Goal: Contribute content: Contribute content

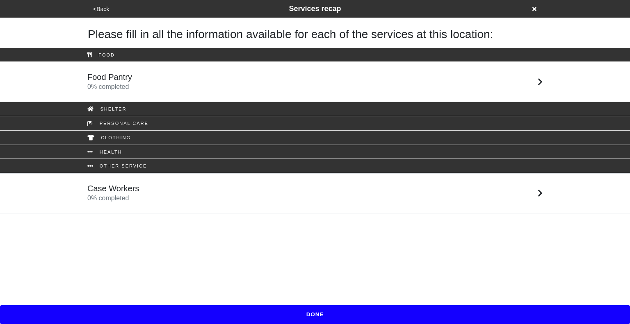
click at [103, 11] on button "<Back" at bounding box center [101, 9] width 21 height 9
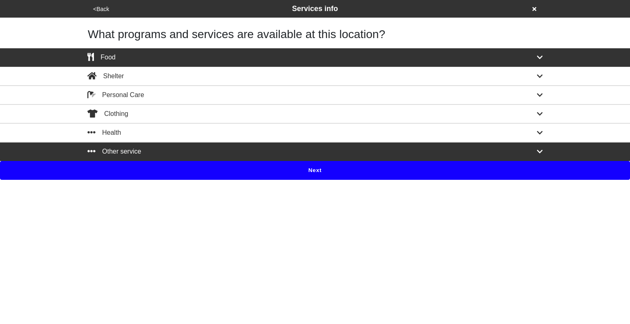
click at [103, 11] on button "<Back" at bounding box center [101, 9] width 21 height 9
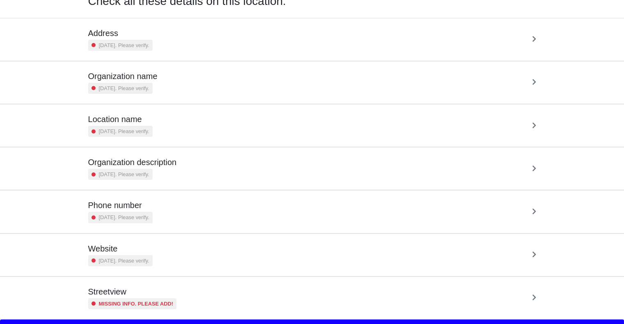
scroll to position [58, 0]
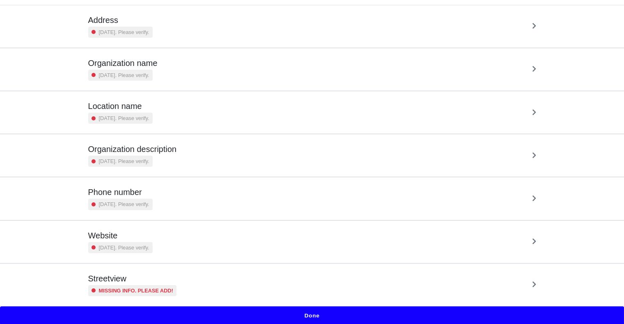
click at [210, 237] on div "Website 3 years ago. Please verify." at bounding box center [312, 242] width 448 height 23
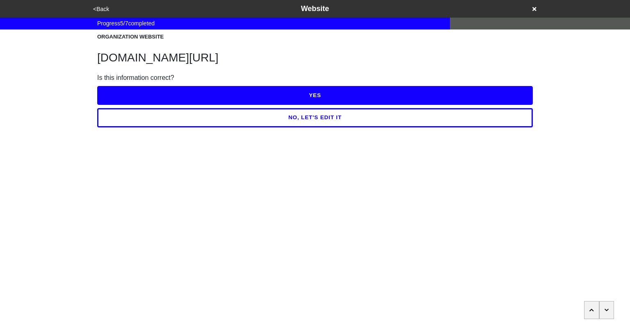
click at [185, 59] on h1 "easternusa.salvationarmy.org/greater-new-york" at bounding box center [314, 58] width 435 height 14
copy h1 "easternusa.salvationarmy.org/greater-new-york"
click at [102, 9] on button "<Back" at bounding box center [101, 9] width 21 height 9
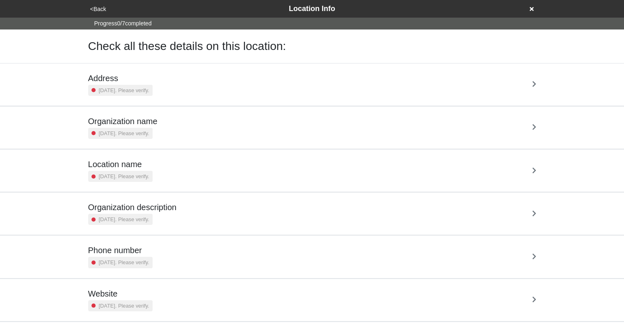
click at [234, 75] on div "Address 5 years ago. Please verify." at bounding box center [312, 84] width 448 height 23
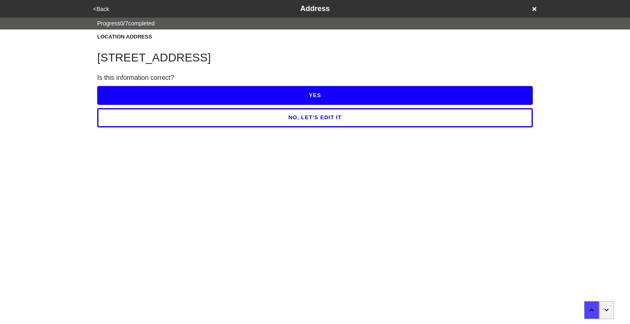
click at [313, 96] on button "YES" at bounding box center [314, 95] width 435 height 19
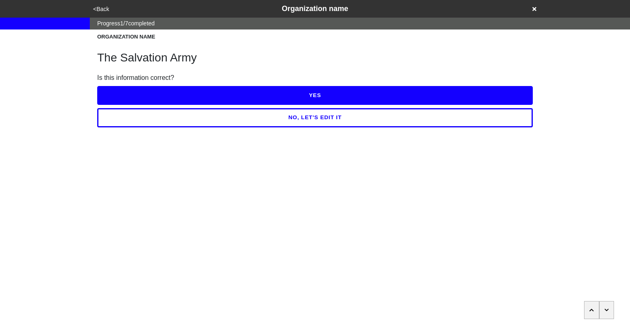
click at [313, 96] on button "YES" at bounding box center [314, 95] width 435 height 19
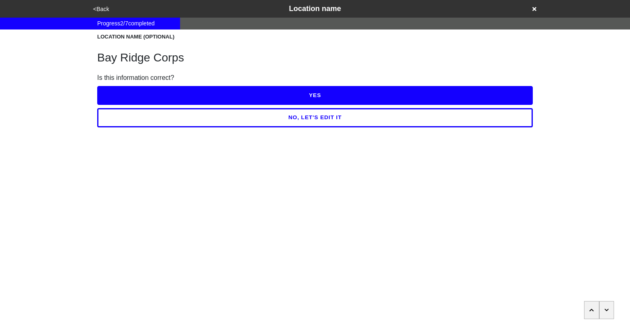
click at [313, 96] on button "YES" at bounding box center [314, 95] width 435 height 19
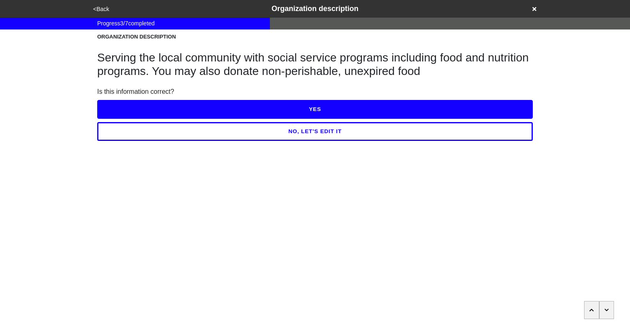
click at [319, 131] on button "NO, LET'S EDIT IT" at bounding box center [314, 131] width 435 height 19
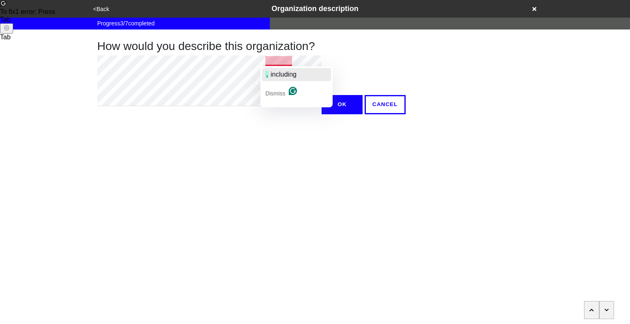
click at [270, 75] on span "button" at bounding box center [270, 74] width 2 height 7
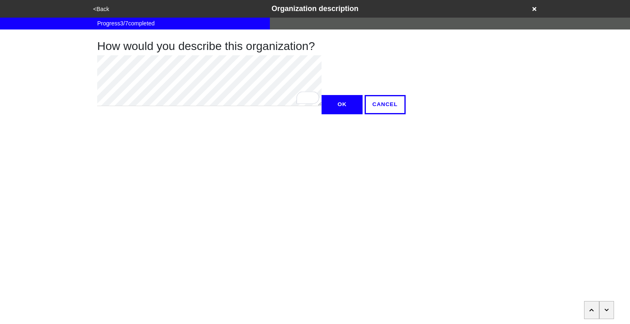
click at [321, 114] on button "OK" at bounding box center [341, 104] width 41 height 19
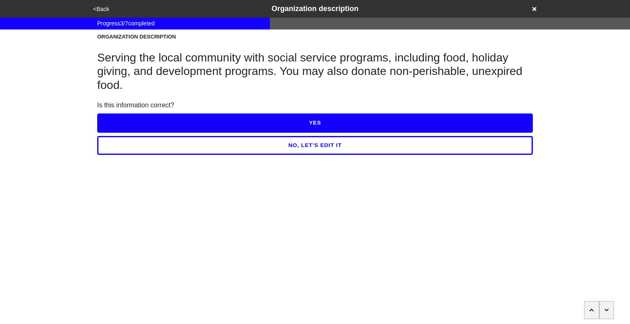
click at [300, 125] on button "YES" at bounding box center [314, 123] width 435 height 19
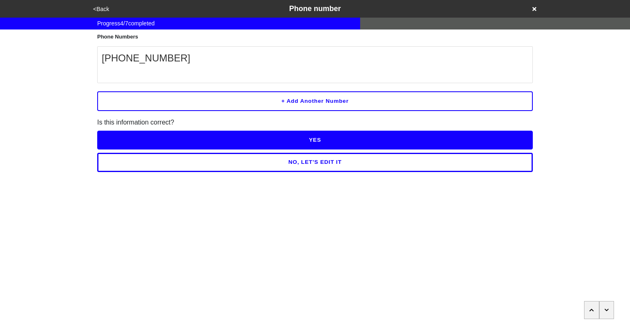
click at [307, 139] on button "YES" at bounding box center [314, 140] width 435 height 19
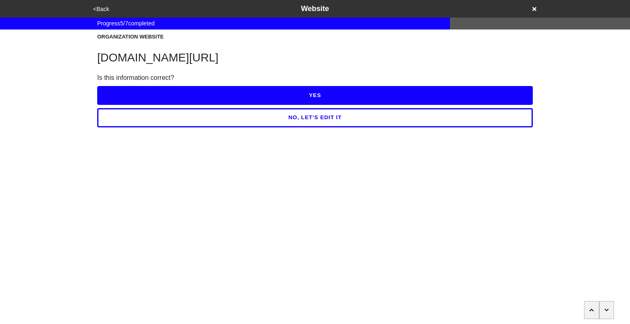
click at [307, 99] on button "YES" at bounding box center [314, 95] width 435 height 19
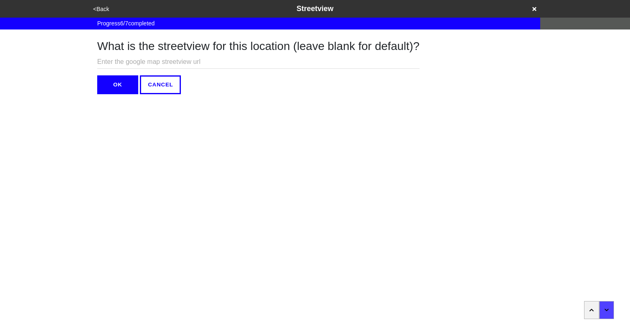
click at [121, 84] on button "OK" at bounding box center [117, 84] width 41 height 19
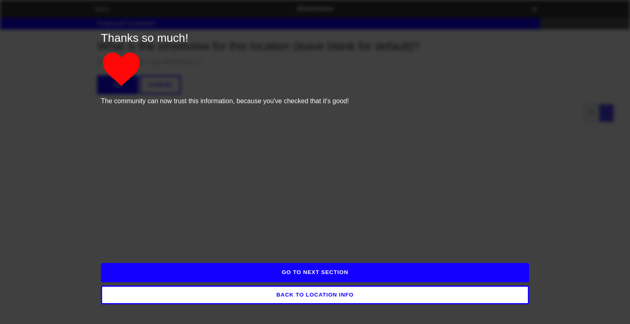
click at [333, 276] on button "GO TO NEXT SECTION" at bounding box center [315, 272] width 428 height 19
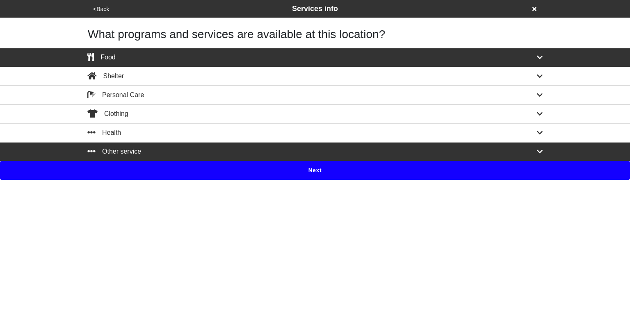
click at [538, 151] on icon at bounding box center [540, 151] width 6 height 7
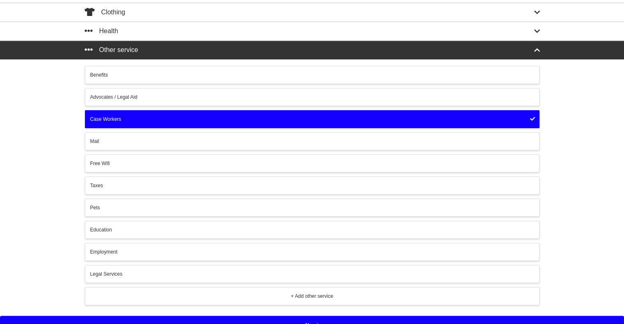
scroll to position [109, 0]
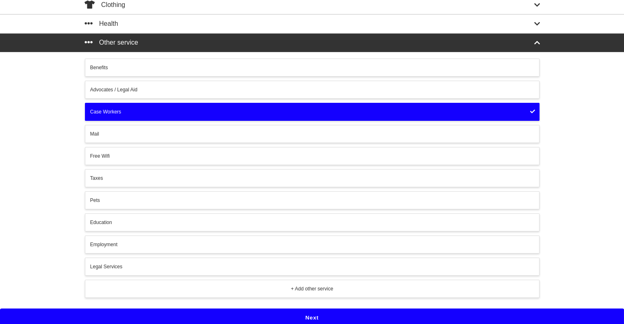
click at [362, 312] on button "Next" at bounding box center [312, 318] width 624 height 19
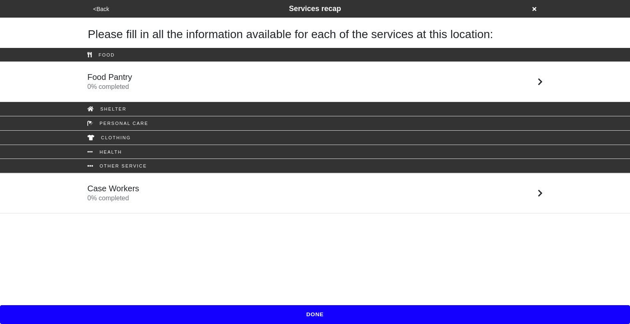
click at [281, 182] on link "Case Workers 0 % completed" at bounding box center [315, 193] width 630 height 40
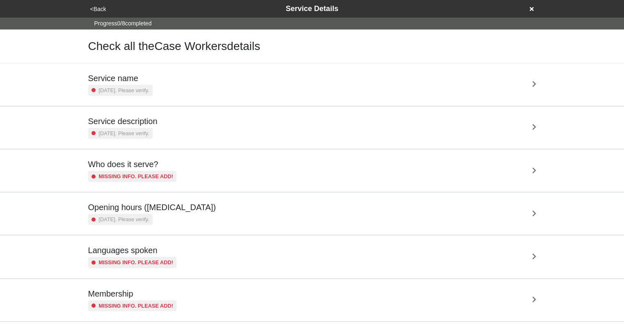
click at [261, 93] on div "Service name 5 years ago. Please verify." at bounding box center [312, 84] width 448 height 23
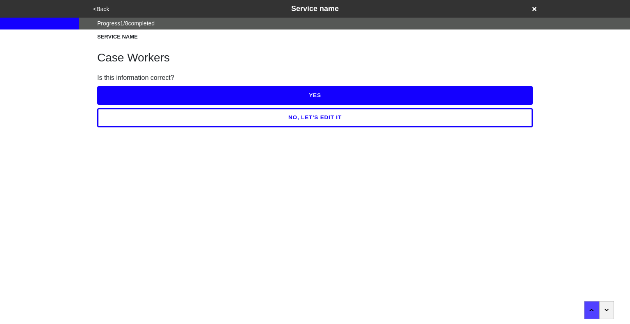
click at [607, 311] on icon "button" at bounding box center [606, 310] width 4 height 2
type textarea "x"
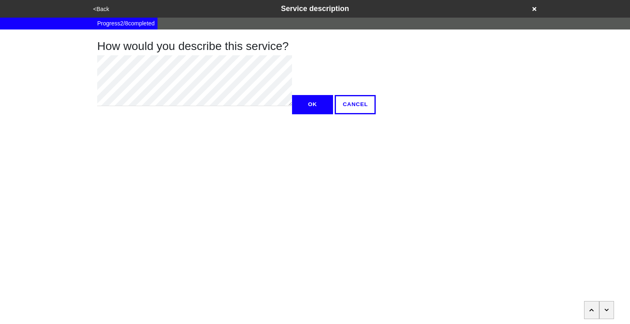
click at [607, 311] on icon "button" at bounding box center [606, 310] width 4 height 2
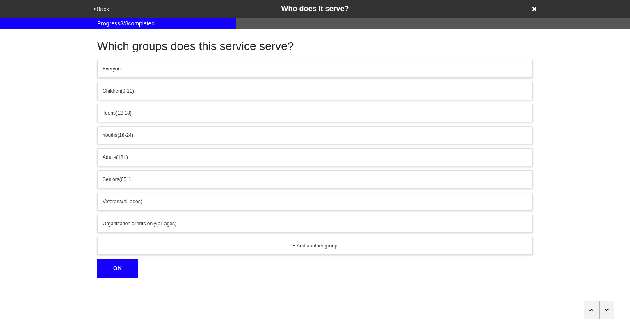
click at [607, 311] on icon "button" at bounding box center [606, 310] width 4 height 2
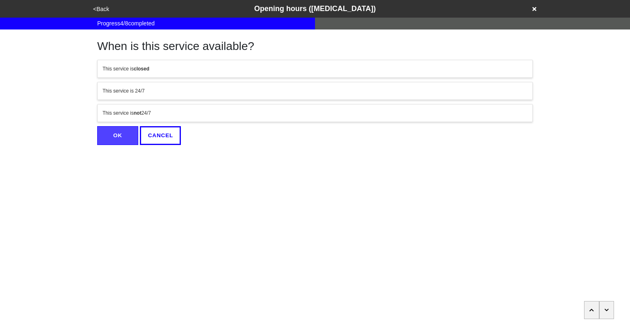
click at [607, 311] on icon "button" at bounding box center [606, 310] width 4 height 2
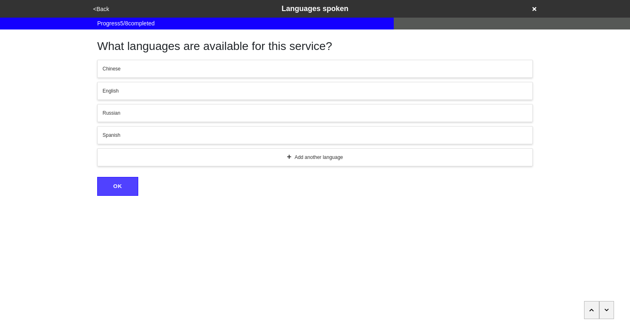
click at [607, 311] on icon "button" at bounding box center [606, 310] width 4 height 2
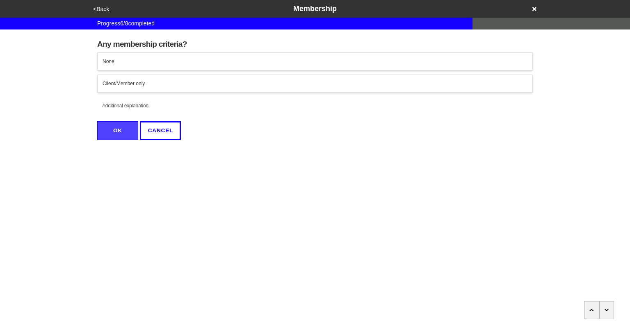
click at [607, 311] on icon "button" at bounding box center [606, 310] width 4 height 2
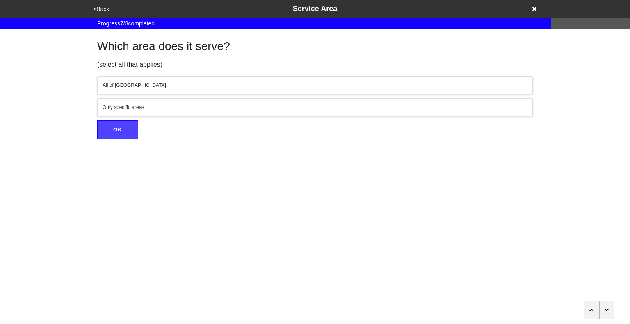
click at [607, 311] on icon "button" at bounding box center [606, 310] width 4 height 2
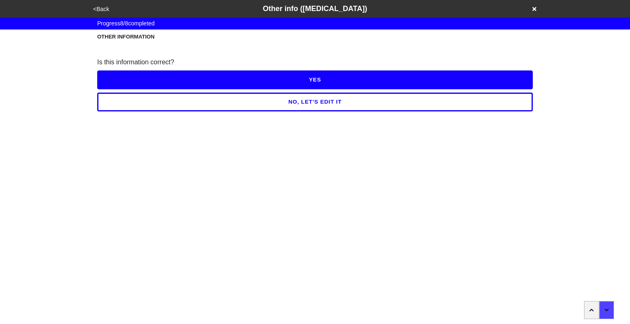
click at [99, 9] on button "<Back" at bounding box center [101, 9] width 21 height 9
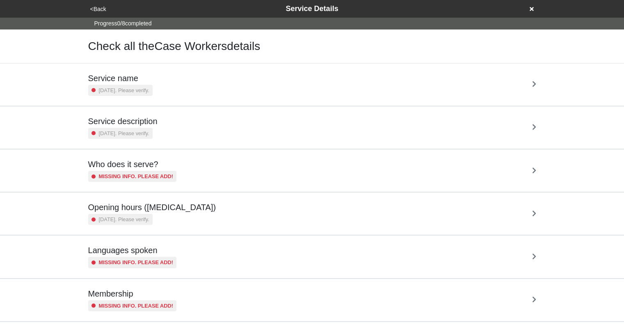
click at [103, 9] on button "<Back" at bounding box center [98, 9] width 21 height 9
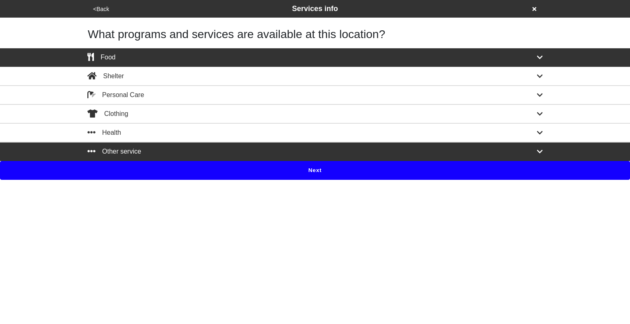
click at [536, 148] on div "Other service" at bounding box center [314, 152] width 467 height 10
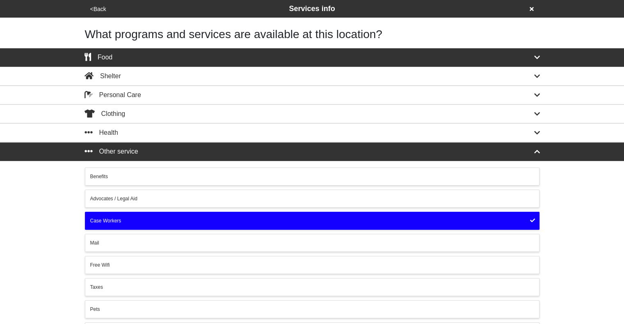
click at [533, 219] on icon at bounding box center [532, 220] width 5 height 5
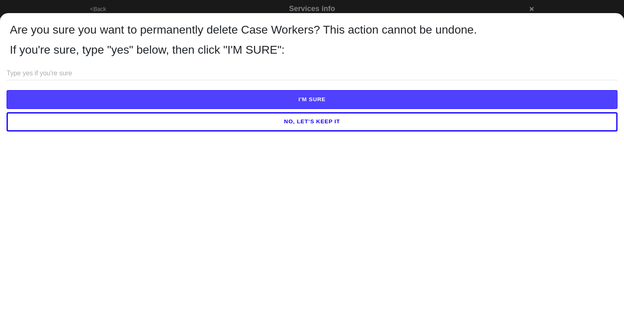
click at [262, 70] on input "text" at bounding box center [312, 74] width 611 height 14
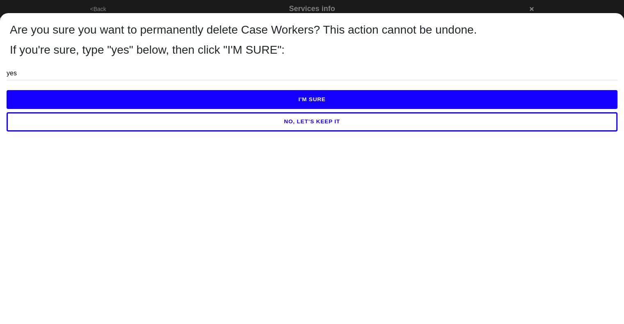
type input "yes"
click at [300, 98] on button "I'M SURE" at bounding box center [312, 99] width 611 height 19
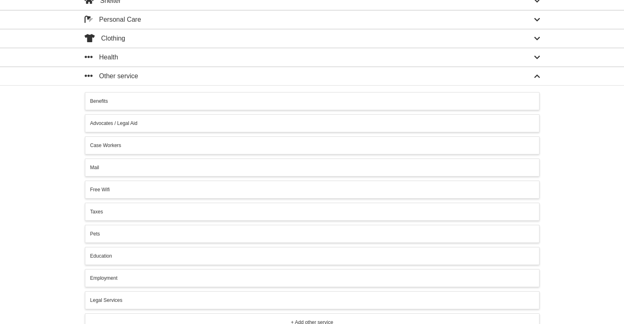
scroll to position [86, 0]
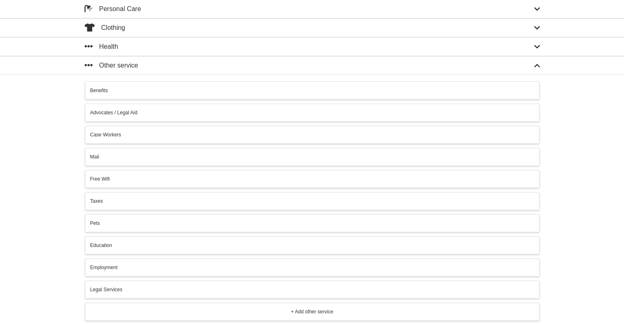
click at [358, 131] on div "Case Workers" at bounding box center [312, 134] width 444 height 7
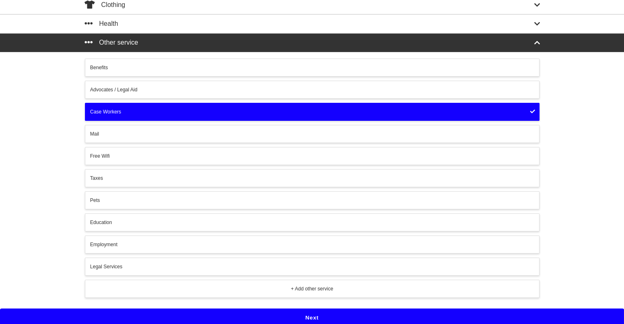
scroll to position [109, 0]
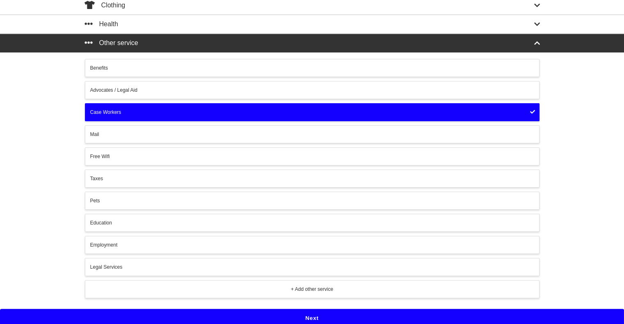
click at [533, 110] on icon at bounding box center [532, 111] width 5 height 5
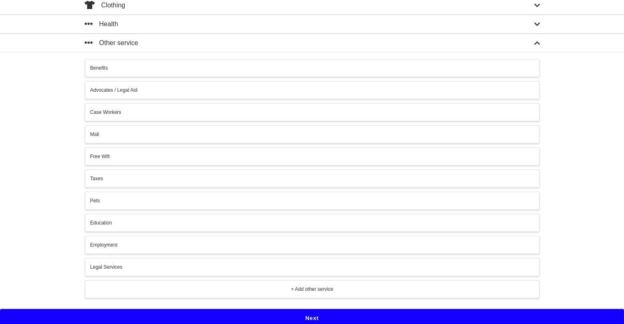
click at [310, 113] on div "Case Workers" at bounding box center [312, 112] width 444 height 7
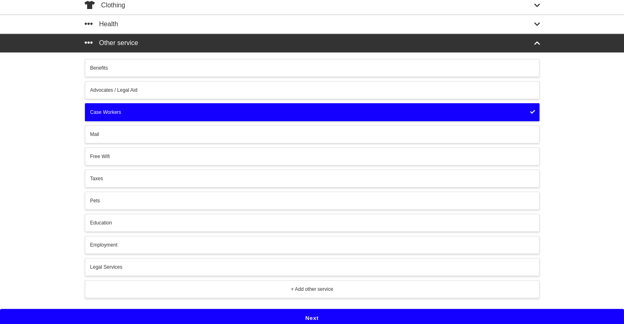
click at [317, 313] on button "Next" at bounding box center [312, 318] width 624 height 19
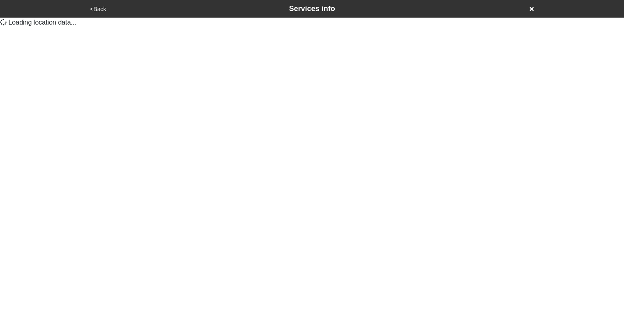
scroll to position [0, 0]
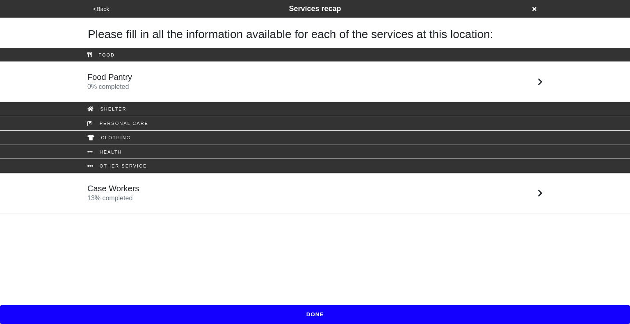
click at [289, 187] on div "Case Workers 13 % completed" at bounding box center [314, 194] width 467 height 20
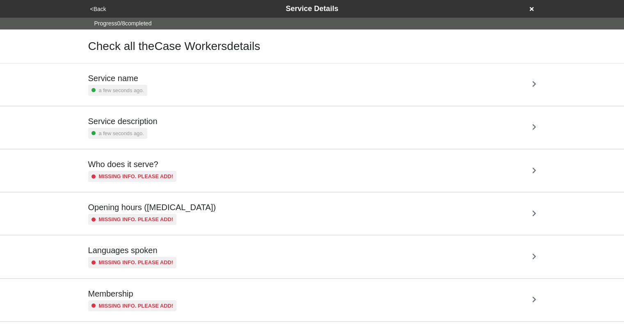
click at [236, 82] on div "Service name a few seconds ago." at bounding box center [312, 84] width 448 height 23
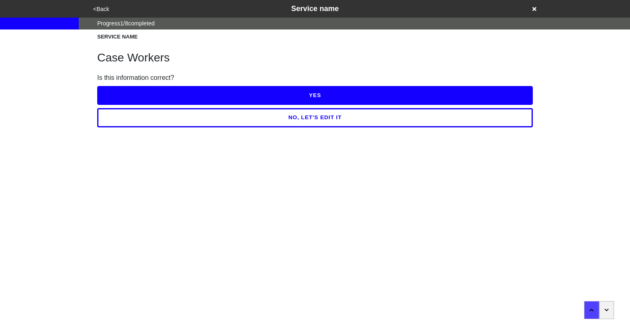
click at [303, 118] on button "NO, LET'S EDIT IT" at bounding box center [314, 117] width 435 height 19
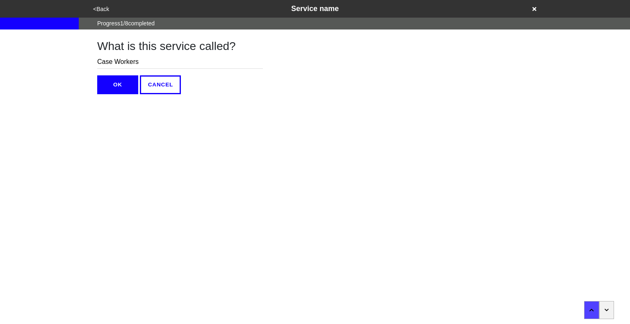
click at [184, 59] on input "Case Workers" at bounding box center [180, 62] width 166 height 14
type input "Social Services"
click at [112, 82] on button "OK" at bounding box center [117, 84] width 41 height 19
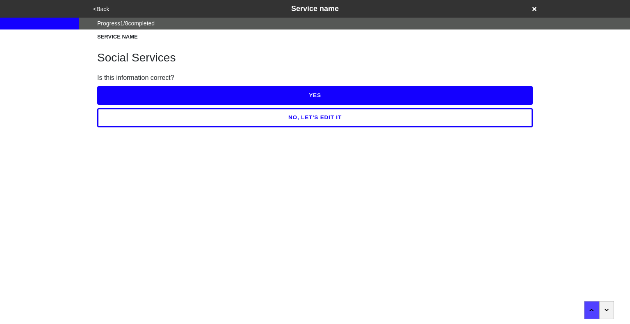
click at [270, 97] on button "YES" at bounding box center [314, 95] width 435 height 19
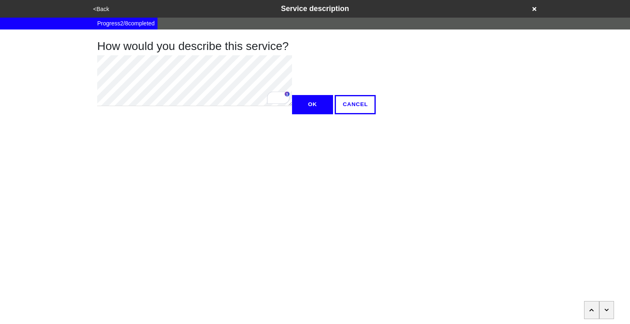
type textarea "x"
click at [292, 114] on button "OK" at bounding box center [312, 104] width 41 height 19
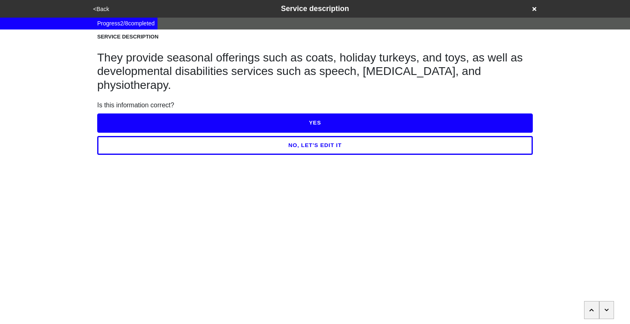
click at [323, 127] on button "YES" at bounding box center [314, 123] width 435 height 19
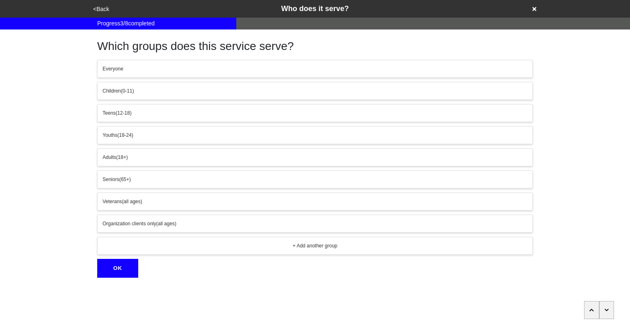
click at [608, 310] on icon "button" at bounding box center [606, 310] width 4 height 2
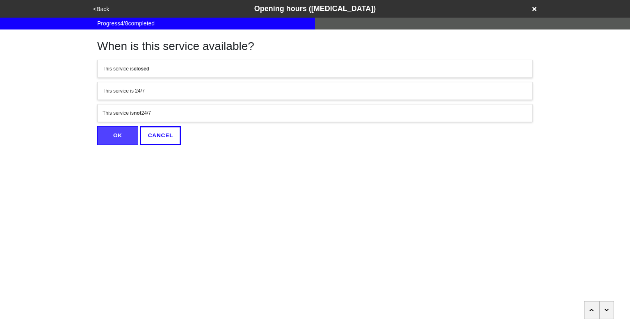
click at [346, 109] on div "This service is not 24/7" at bounding box center [315, 112] width 425 height 7
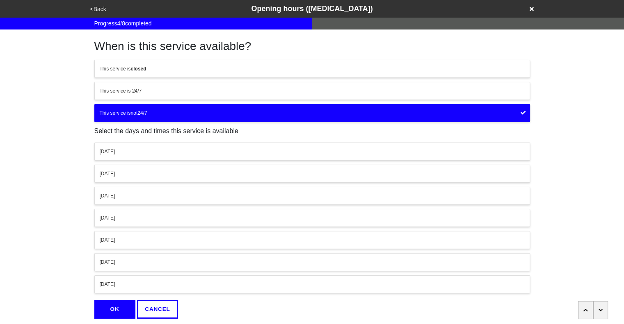
click at [318, 149] on div "Monday" at bounding box center [312, 151] width 425 height 7
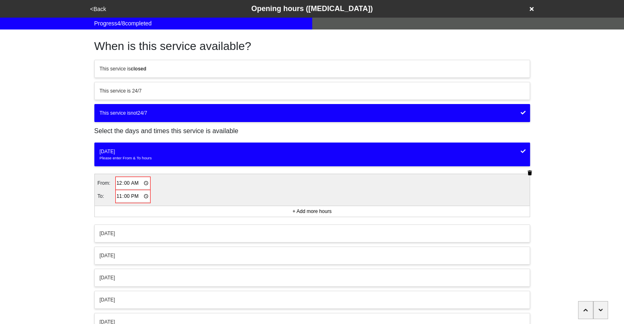
click at [120, 183] on input "00:00" at bounding box center [133, 184] width 34 height 12
type input "09:00"
click at [119, 193] on input "23:00" at bounding box center [133, 196] width 34 height 12
type input "15:00"
click at [207, 296] on div "Friday" at bounding box center [312, 298] width 425 height 7
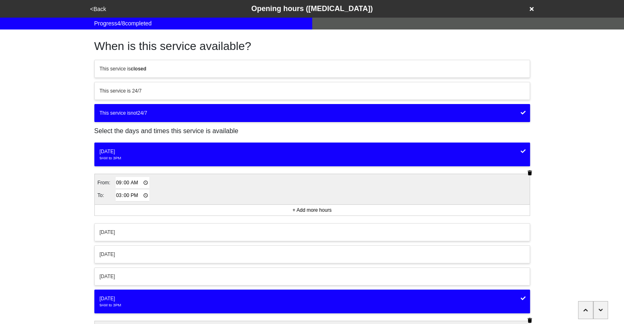
click at [194, 270] on button "Thursday" at bounding box center [311, 277] width 435 height 18
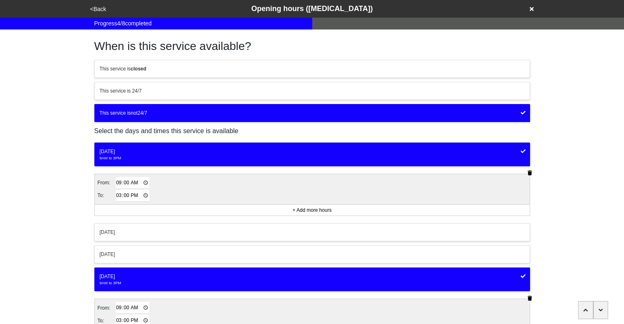
click at [190, 246] on button "Wednesday" at bounding box center [311, 255] width 435 height 18
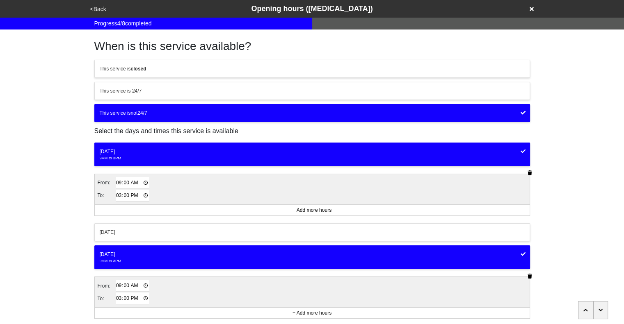
click at [188, 232] on div "Tuesday" at bounding box center [312, 232] width 425 height 7
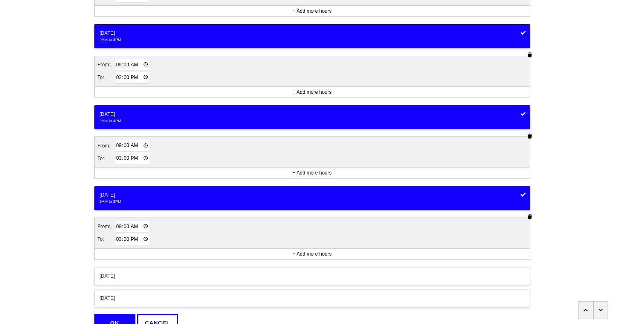
scroll to position [317, 0]
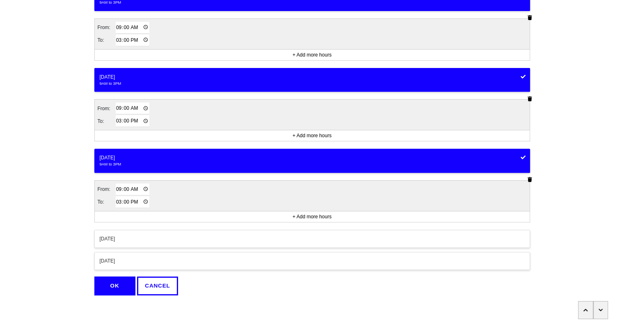
click at [118, 283] on button "OK" at bounding box center [114, 286] width 41 height 19
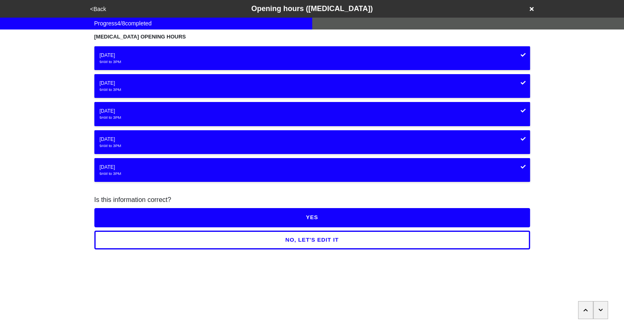
scroll to position [0, 0]
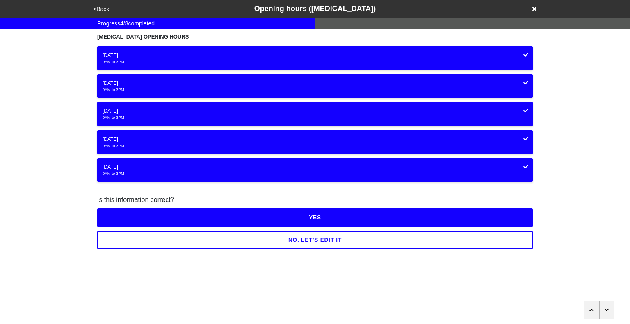
click at [333, 220] on button "YES" at bounding box center [314, 217] width 435 height 19
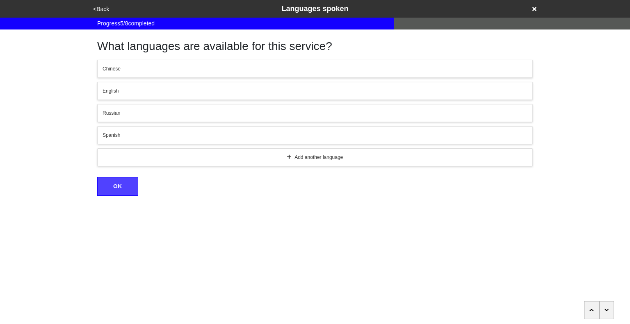
click at [608, 308] on icon "button" at bounding box center [606, 310] width 5 height 5
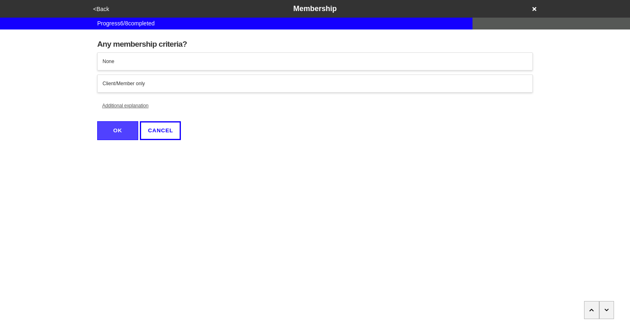
click at [608, 308] on icon "button" at bounding box center [606, 310] width 5 height 5
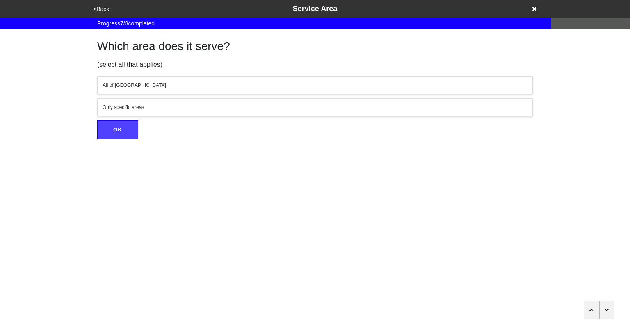
click at [394, 108] on div "Only specific areas" at bounding box center [315, 107] width 425 height 7
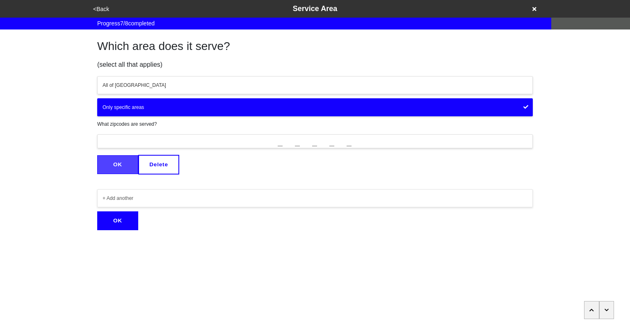
click at [281, 141] on input "_____" at bounding box center [314, 141] width 435 height 14
type input "11209"
click at [123, 164] on button "OK" at bounding box center [117, 164] width 41 height 19
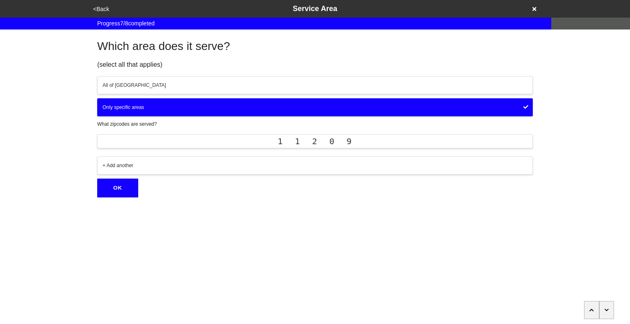
click at [287, 160] on button "+ Add another" at bounding box center [314, 166] width 435 height 18
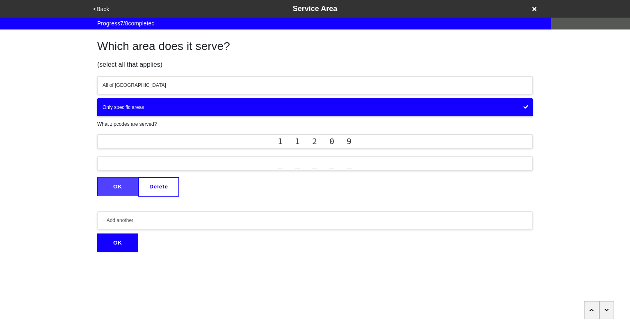
click at [287, 160] on input "_____" at bounding box center [314, 164] width 435 height 14
type input "11214"
click at [116, 188] on button "OK" at bounding box center [117, 187] width 41 height 19
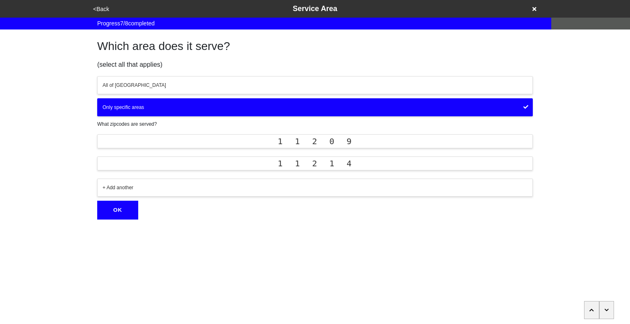
click at [126, 185] on div "+ Add another" at bounding box center [315, 187] width 425 height 7
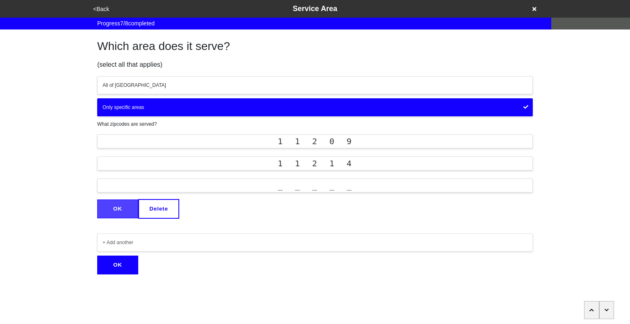
click at [280, 188] on input "_____" at bounding box center [314, 186] width 435 height 14
type input "11219"
click at [128, 207] on button "OK" at bounding box center [117, 209] width 41 height 19
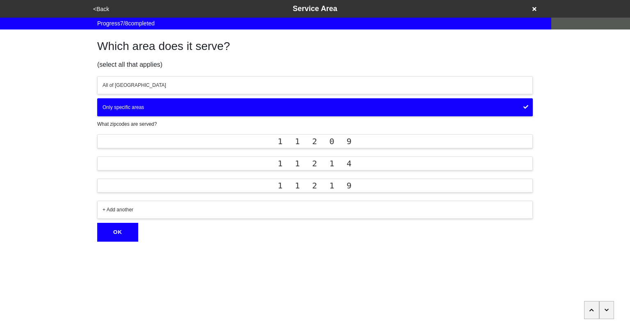
click at [190, 210] on div "+ Add another" at bounding box center [315, 209] width 425 height 7
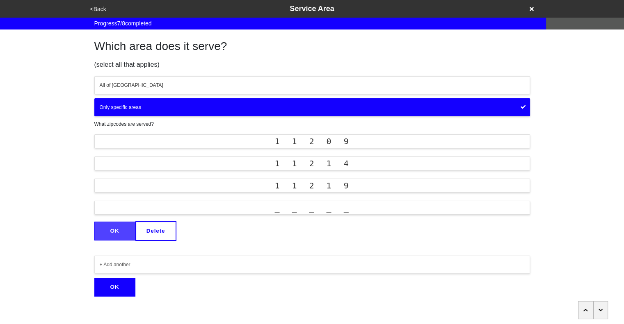
click at [282, 208] on input "_____" at bounding box center [311, 208] width 435 height 14
type input "11223"
click at [123, 231] on button "OK" at bounding box center [114, 231] width 41 height 19
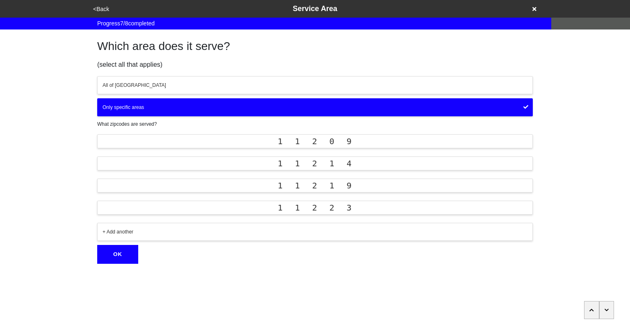
click at [123, 231] on div "+ Add another" at bounding box center [315, 231] width 425 height 7
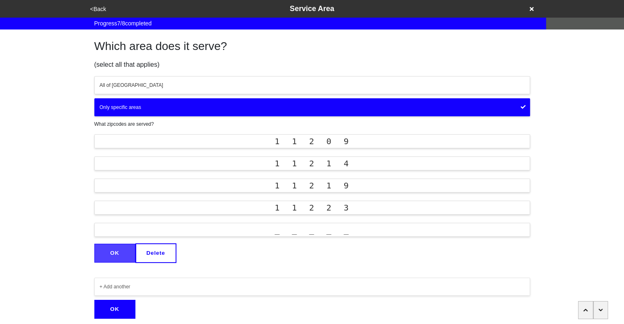
click at [276, 230] on input "_____" at bounding box center [311, 230] width 435 height 14
type input "11224"
click at [110, 254] on button "OK" at bounding box center [114, 253] width 41 height 19
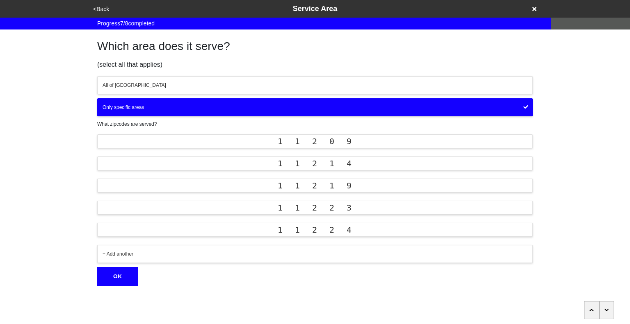
click at [110, 254] on div "+ Add another" at bounding box center [315, 254] width 425 height 7
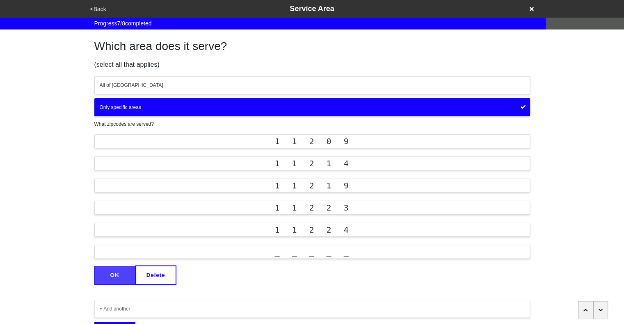
click at [278, 253] on input "_____" at bounding box center [311, 252] width 435 height 14
type input "11235"
click at [106, 271] on button "OK" at bounding box center [114, 275] width 41 height 19
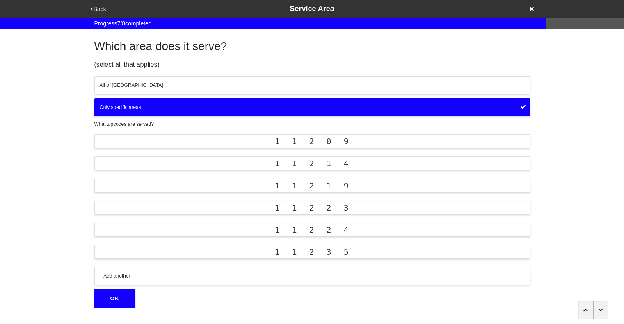
click at [295, 278] on div "+ Add another" at bounding box center [312, 276] width 425 height 7
click at [276, 273] on input "_____" at bounding box center [311, 274] width 435 height 14
type input "11228"
click at [118, 295] on button "OK" at bounding box center [114, 297] width 41 height 19
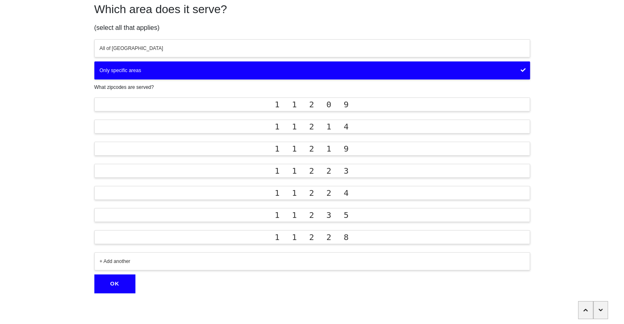
click at [131, 281] on button "OK" at bounding box center [114, 284] width 41 height 19
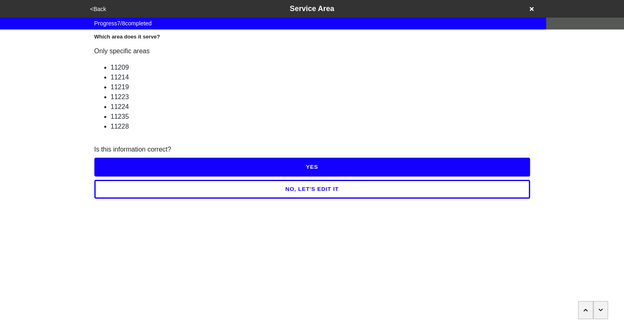
scroll to position [0, 0]
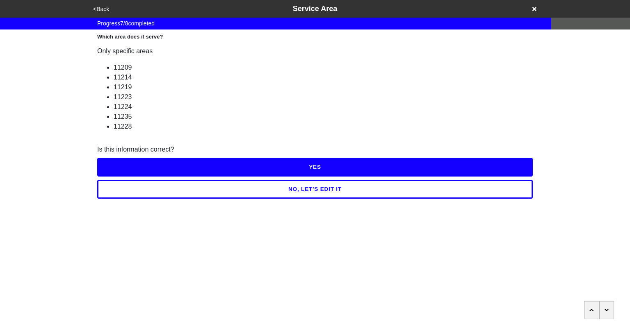
click at [315, 169] on button "YES" at bounding box center [314, 167] width 435 height 19
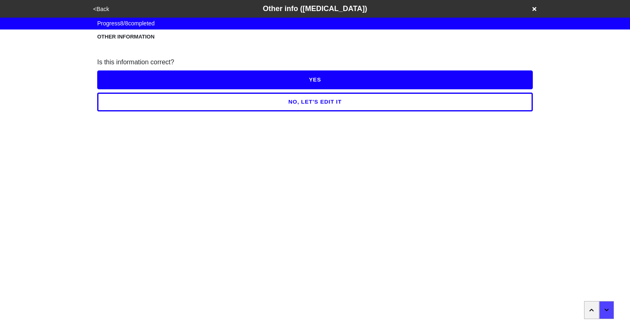
click at [312, 98] on button "NO, LET'S EDIT IT" at bounding box center [314, 102] width 435 height 19
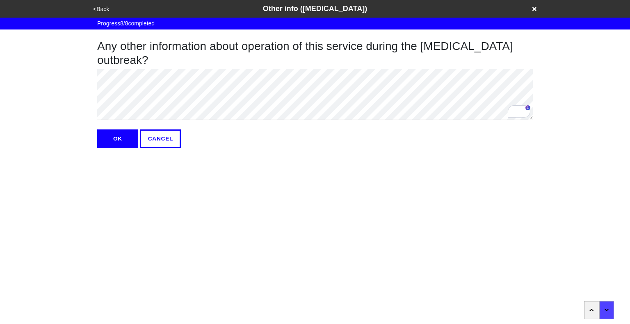
click at [105, 141] on button "OK" at bounding box center [117, 139] width 41 height 19
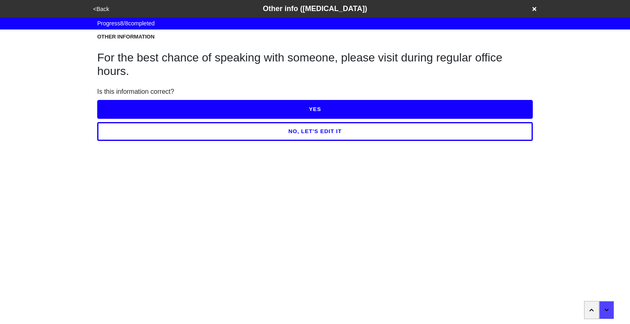
click at [384, 174] on html "<Back Other info (coronavirus) Progress 8 / 8 completed OTHER INFORMATION For t…" at bounding box center [315, 87] width 630 height 174
click at [317, 111] on button "YES" at bounding box center [314, 109] width 435 height 19
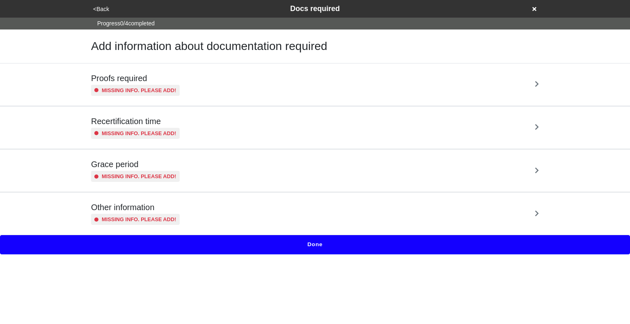
click at [296, 91] on div "Proofs required Missing info. Please add!" at bounding box center [315, 84] width 448 height 23
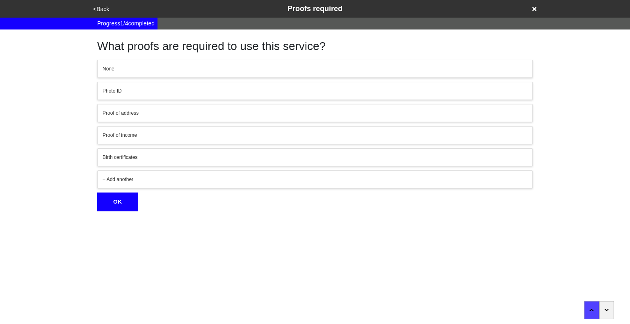
click at [273, 92] on div "Photo ID" at bounding box center [315, 90] width 425 height 7
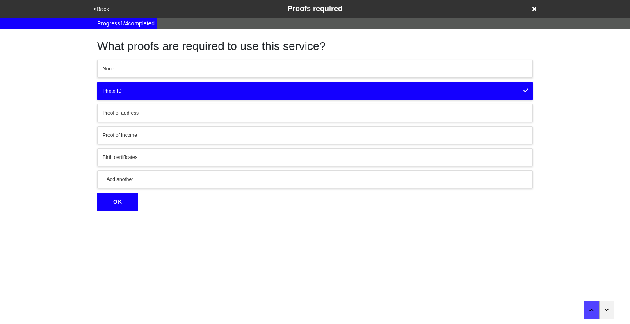
click at [241, 111] on div "Proof of address" at bounding box center [315, 112] width 425 height 7
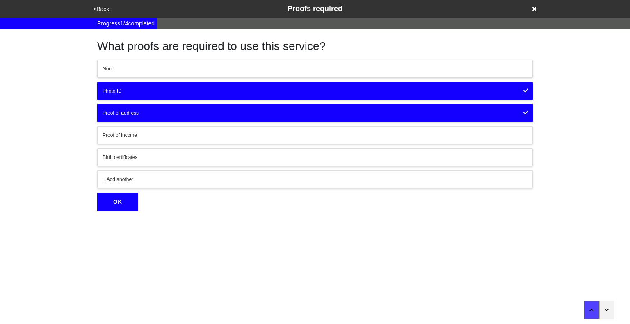
click at [216, 134] on div "Proof of income" at bounding box center [315, 135] width 425 height 7
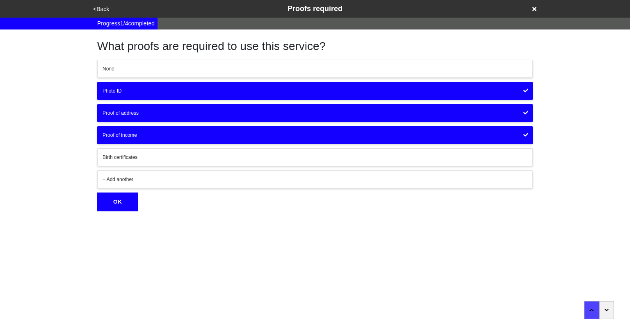
click at [201, 154] on div "Birth certificates" at bounding box center [315, 157] width 425 height 7
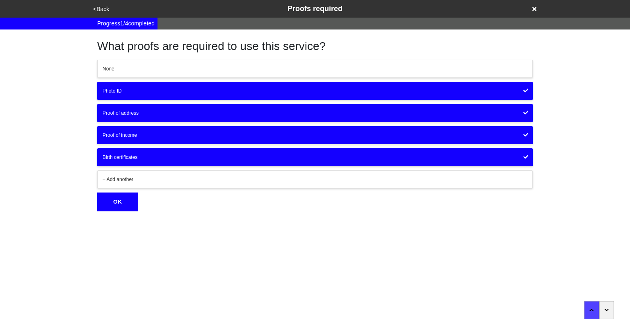
click at [129, 200] on button "OK" at bounding box center [117, 202] width 41 height 19
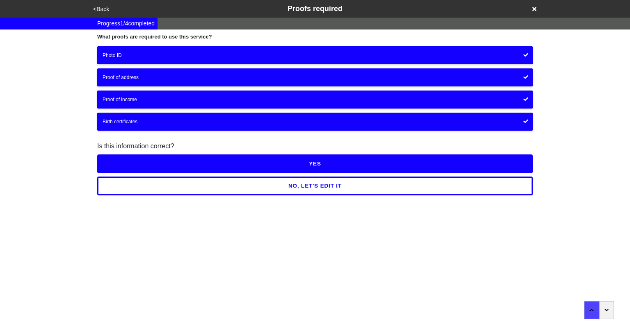
click at [316, 161] on button "YES" at bounding box center [314, 164] width 435 height 19
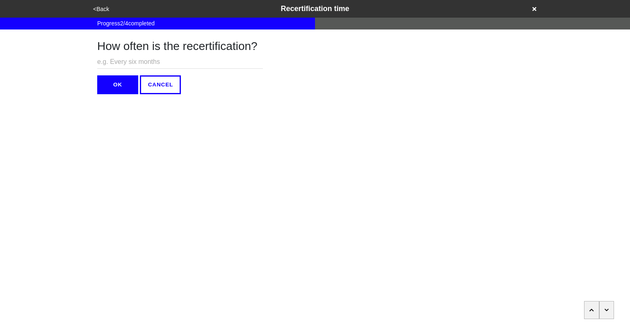
click at [316, 94] on html "<Back Recertification time Progress 2 / 4 completed How often is the recertific…" at bounding box center [315, 47] width 630 height 94
click at [605, 310] on icon "button" at bounding box center [606, 310] width 4 height 2
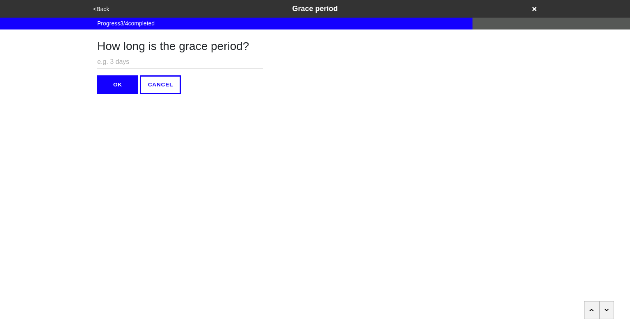
click at [605, 310] on icon "button" at bounding box center [606, 310] width 4 height 2
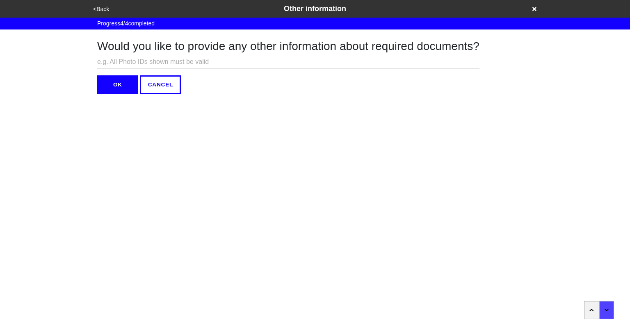
click at [124, 90] on button "OK" at bounding box center [117, 84] width 41 height 19
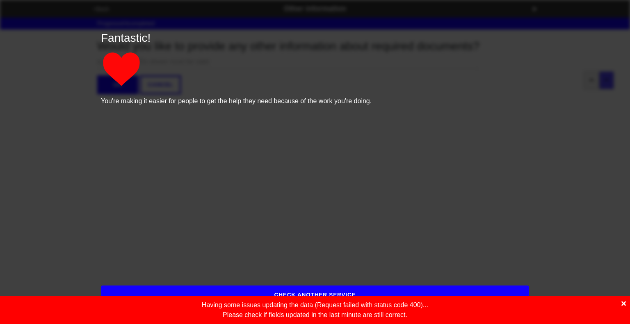
click at [623, 305] on icon at bounding box center [623, 304] width 5 height 7
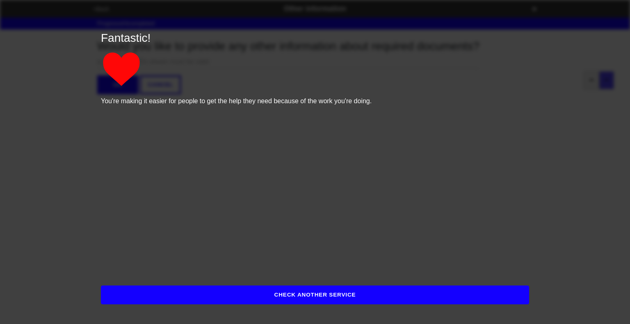
click at [371, 300] on button "CHECK ANOTHER SERVICE" at bounding box center [315, 295] width 428 height 19
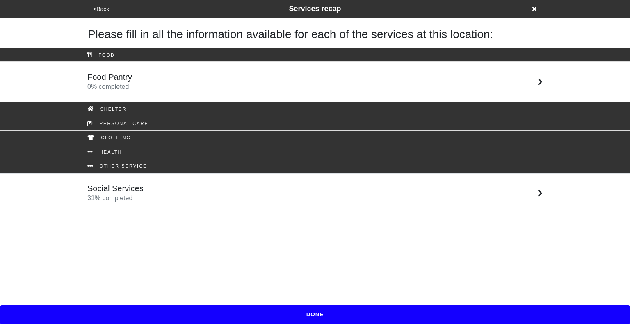
click at [271, 87] on div "Food Pantry 0 % completed" at bounding box center [314, 82] width 467 height 20
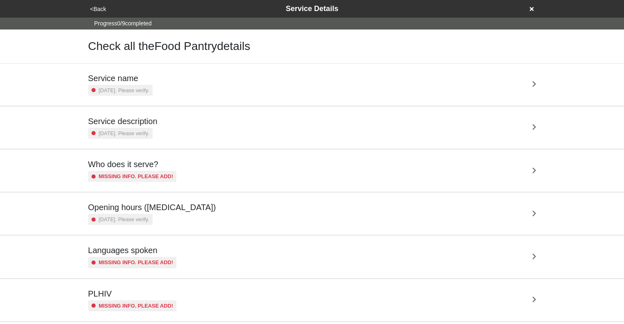
click at [249, 84] on div "Service name 5 years ago. Please verify." at bounding box center [312, 84] width 448 height 23
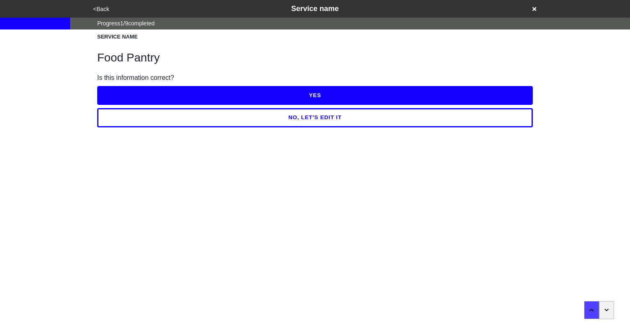
click at [297, 98] on button "YES" at bounding box center [314, 95] width 435 height 19
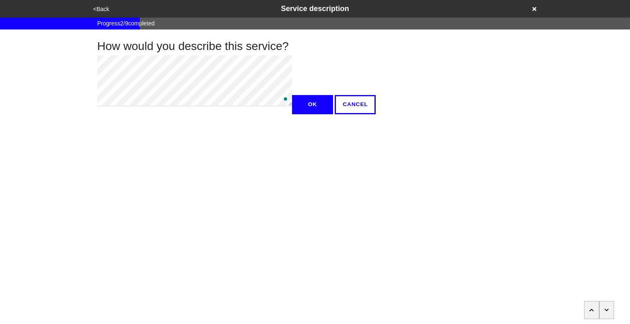
type textarea "x"
click at [292, 114] on button "OK" at bounding box center [312, 104] width 41 height 19
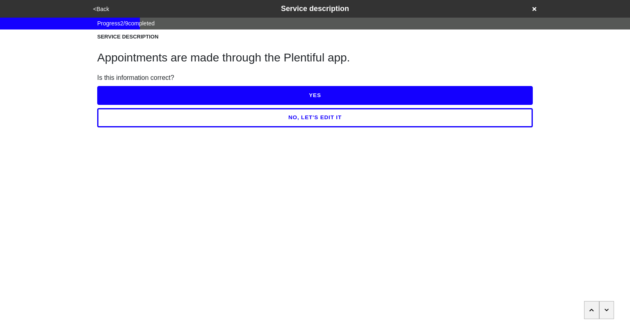
click at [331, 96] on button "YES" at bounding box center [314, 95] width 435 height 19
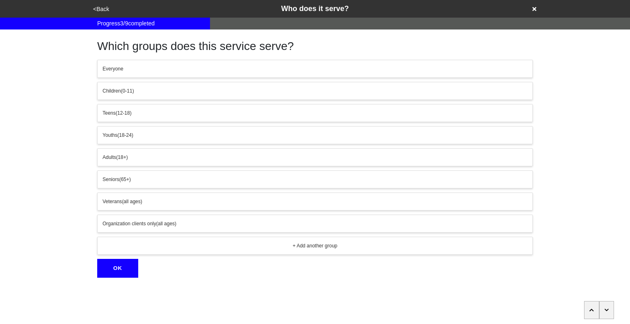
click at [606, 311] on icon "button" at bounding box center [606, 310] width 4 height 2
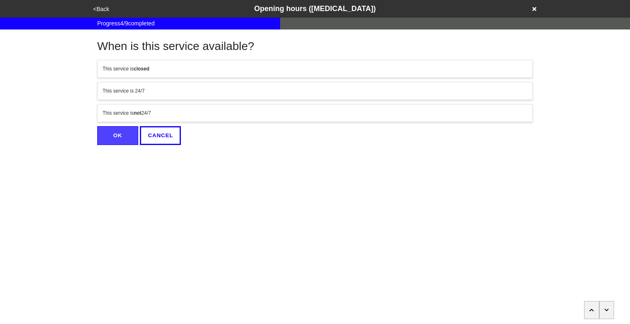
click at [344, 117] on button "This service is not 24/7" at bounding box center [314, 113] width 435 height 18
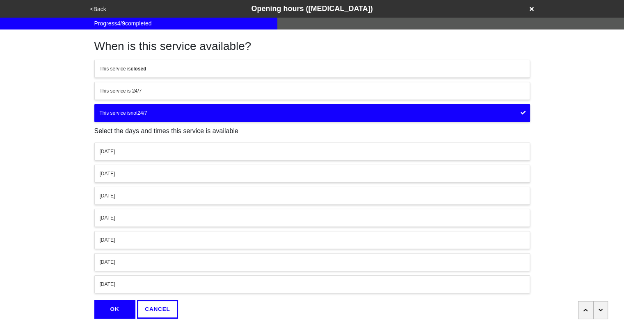
click at [178, 194] on div "Wednesday" at bounding box center [312, 195] width 425 height 7
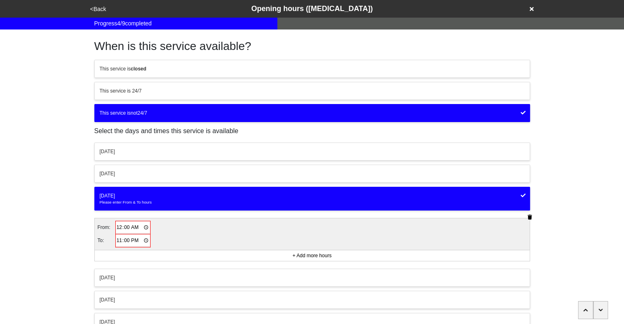
click at [118, 229] on input "00:00" at bounding box center [133, 228] width 34 height 12
type input "09:00"
click at [136, 239] on input "23:00" at bounding box center [133, 241] width 34 height 12
type input "11:00"
click at [179, 273] on div "Thursday" at bounding box center [312, 276] width 425 height 7
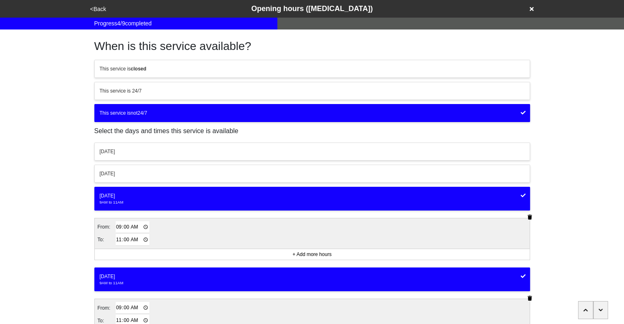
scroll to position [142, 0]
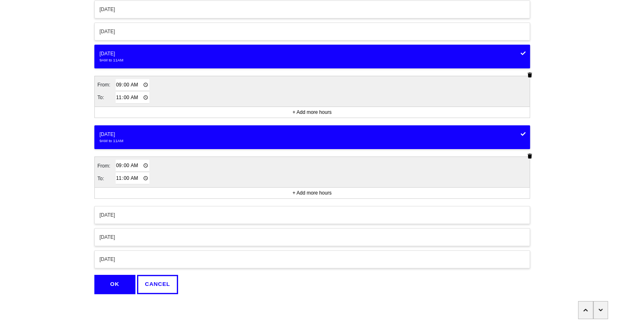
click at [118, 283] on button "OK" at bounding box center [114, 284] width 41 height 19
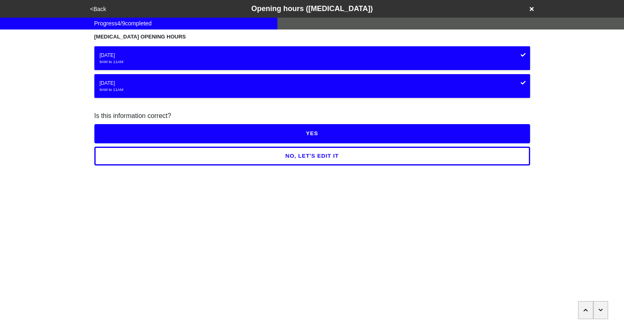
scroll to position [0, 0]
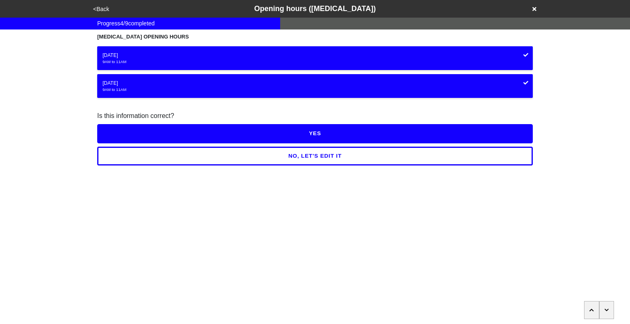
click at [304, 130] on button "YES" at bounding box center [314, 133] width 435 height 19
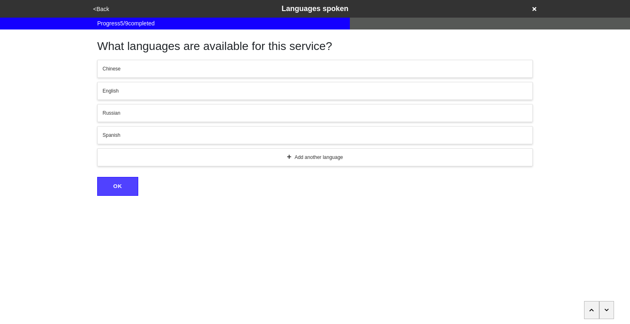
click at [151, 132] on div "Spanish" at bounding box center [315, 135] width 425 height 7
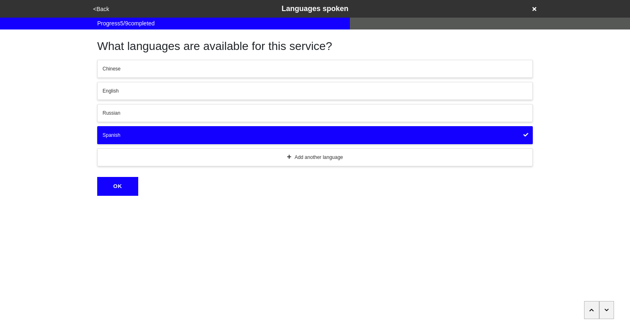
click at [141, 90] on div "English" at bounding box center [315, 90] width 425 height 7
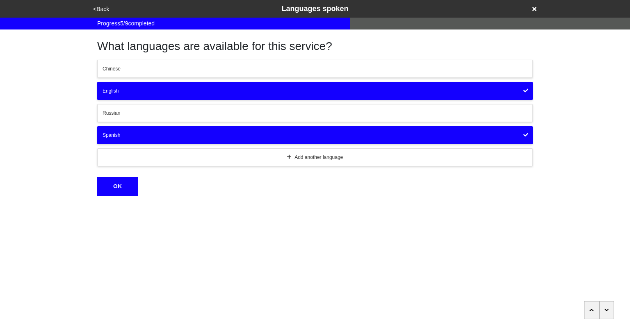
click at [113, 182] on button "OK" at bounding box center [117, 186] width 41 height 19
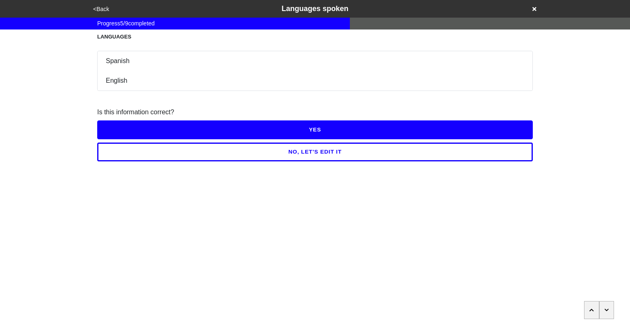
click at [286, 132] on button "YES" at bounding box center [314, 130] width 435 height 19
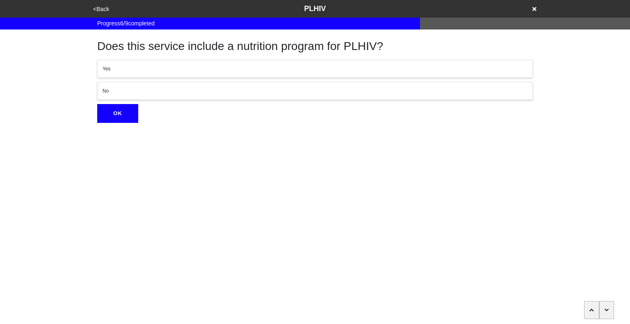
click at [610, 313] on button "button" at bounding box center [606, 310] width 15 height 18
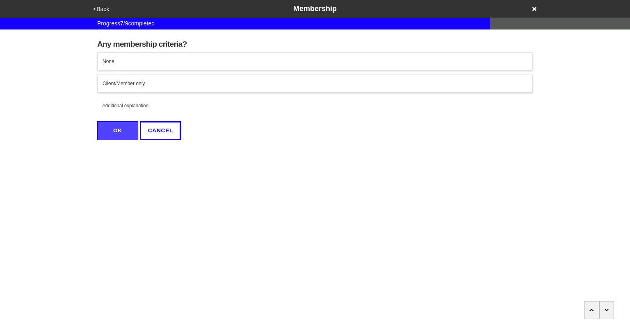
click at [610, 313] on button "button" at bounding box center [606, 310] width 15 height 18
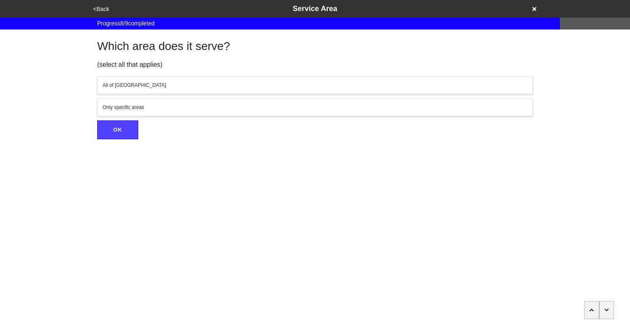
click at [310, 114] on button "Only specific areas" at bounding box center [314, 107] width 435 height 18
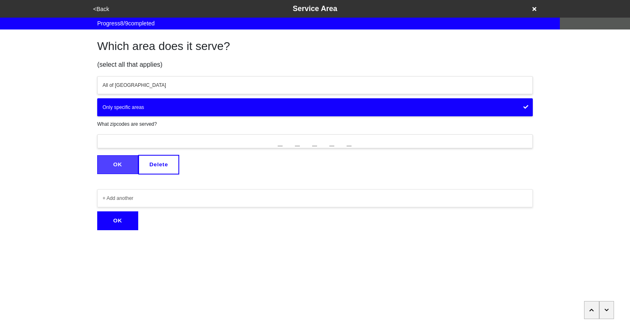
click at [282, 143] on input "_____" at bounding box center [314, 141] width 435 height 14
type input "11209"
click at [125, 163] on button "OK" at bounding box center [117, 164] width 41 height 19
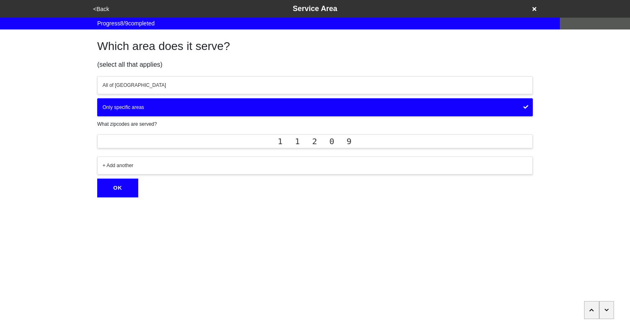
click at [264, 162] on div "+ Add another" at bounding box center [315, 165] width 425 height 7
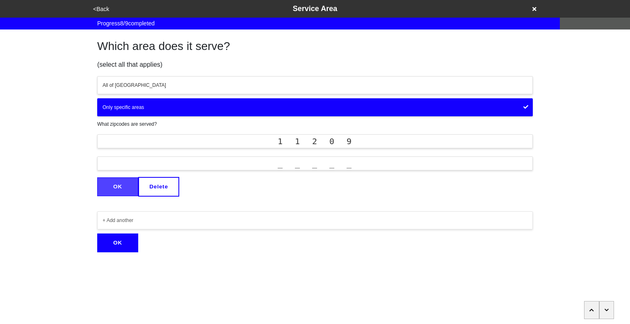
click at [283, 164] on input "_____" at bounding box center [314, 164] width 435 height 14
type input "11214"
click at [121, 185] on button "OK" at bounding box center [117, 187] width 41 height 19
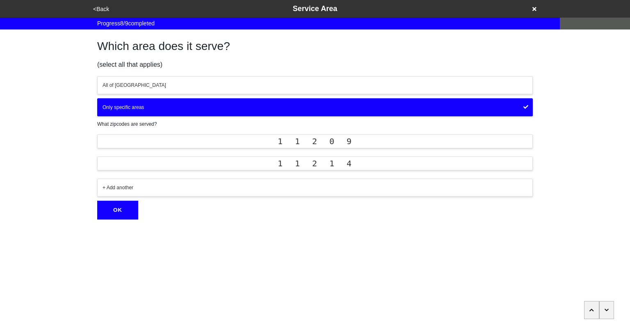
click at [121, 185] on div "+ Add another" at bounding box center [315, 187] width 425 height 7
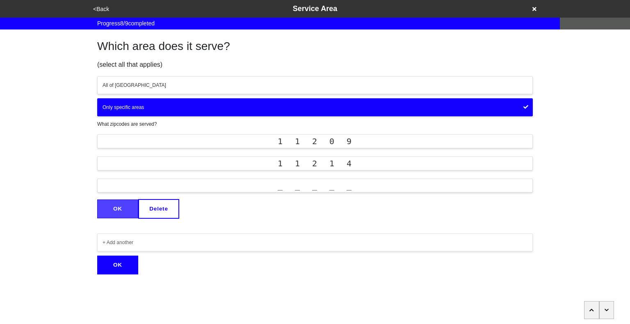
click at [278, 187] on input "_____" at bounding box center [314, 186] width 435 height 14
type input "11219"
click at [130, 208] on button "OK" at bounding box center [117, 209] width 41 height 19
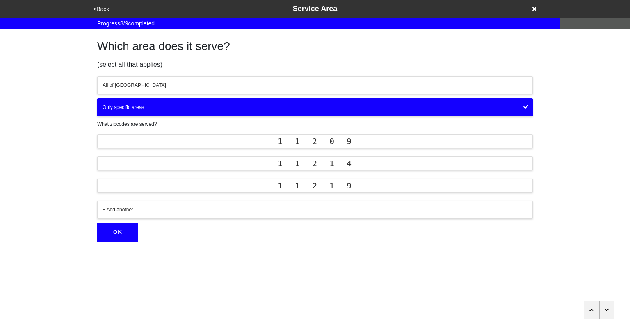
click at [286, 207] on div "+ Add another" at bounding box center [315, 209] width 425 height 7
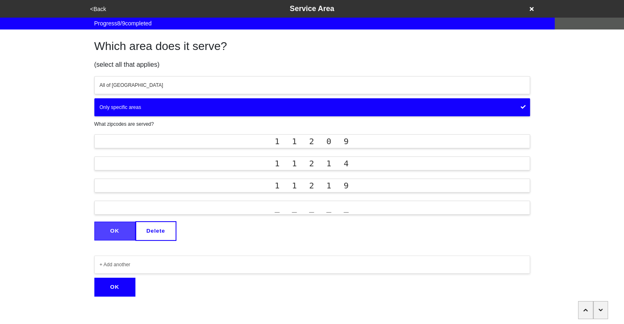
click at [279, 210] on input "_____" at bounding box center [311, 208] width 435 height 14
type input "11223"
click at [107, 236] on button "OK" at bounding box center [114, 231] width 41 height 19
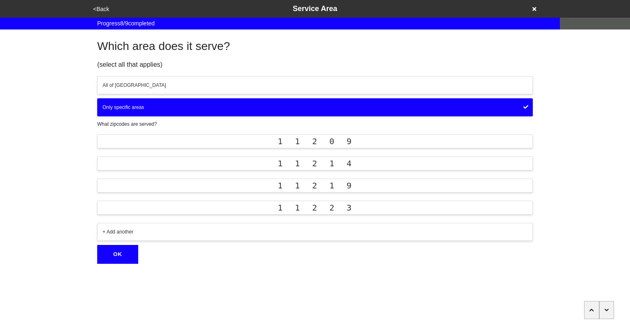
click at [107, 236] on button "+ Add another" at bounding box center [314, 232] width 435 height 18
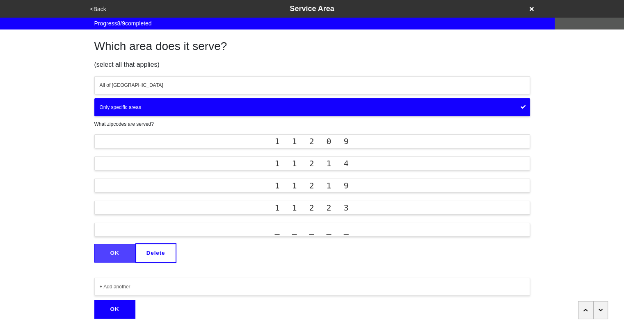
click at [278, 229] on input "_____" at bounding box center [311, 230] width 435 height 14
type input "11224"
click at [122, 253] on button "OK" at bounding box center [114, 253] width 41 height 19
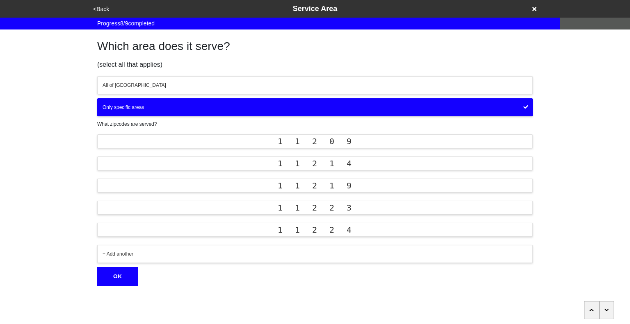
click at [122, 253] on div "+ Add another" at bounding box center [315, 254] width 425 height 7
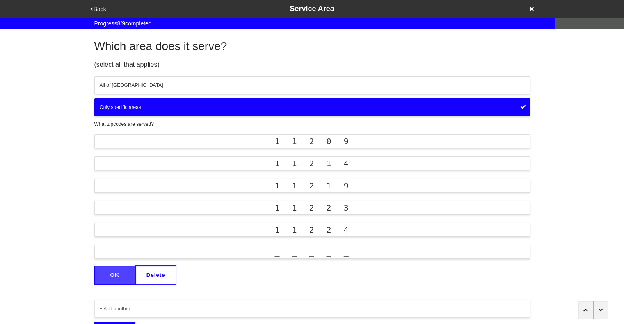
click at [280, 252] on input "_____" at bounding box center [311, 252] width 435 height 14
type input "11235"
click at [116, 273] on button "OK" at bounding box center [114, 275] width 41 height 19
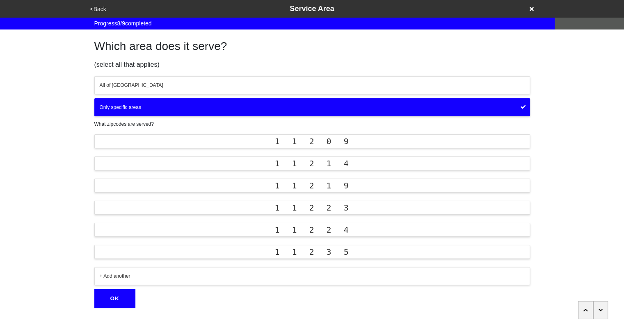
click at [141, 276] on div "+ Add another" at bounding box center [312, 276] width 425 height 7
click at [279, 273] on input "_____" at bounding box center [311, 274] width 435 height 14
type input "11228"
click at [114, 293] on button "OK" at bounding box center [114, 297] width 41 height 19
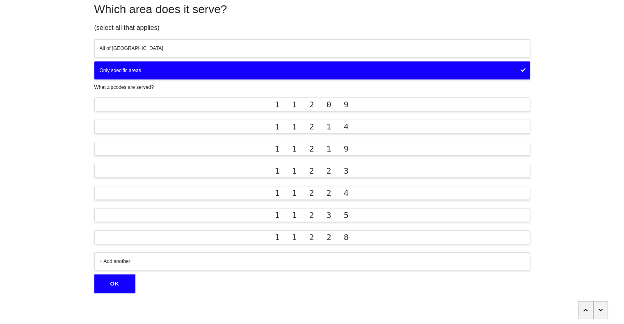
click at [113, 280] on button "OK" at bounding box center [114, 284] width 41 height 19
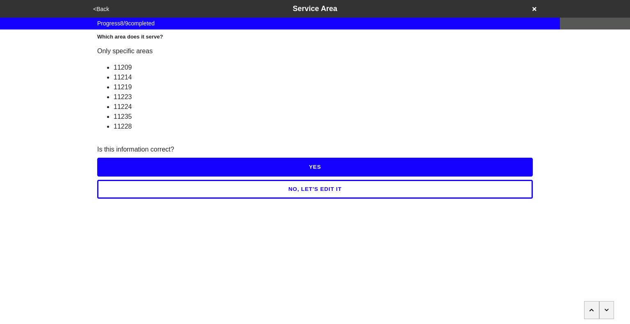
click at [282, 169] on button "YES" at bounding box center [314, 167] width 435 height 19
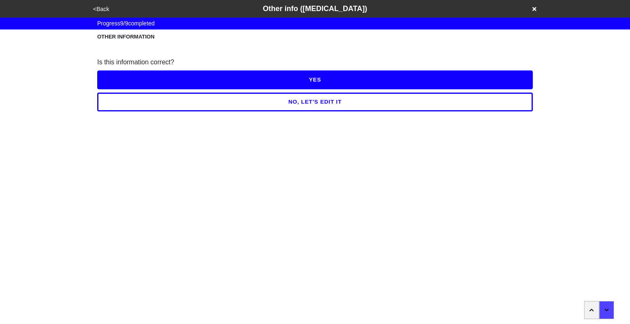
click at [322, 78] on button "YES" at bounding box center [314, 80] width 435 height 19
type textarea "x"
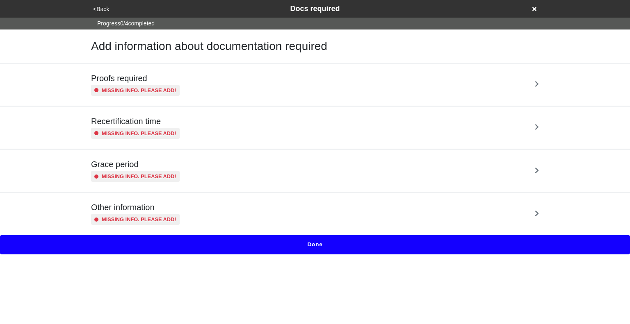
click at [285, 80] on div "Proofs required Missing info. Please add!" at bounding box center [315, 84] width 448 height 23
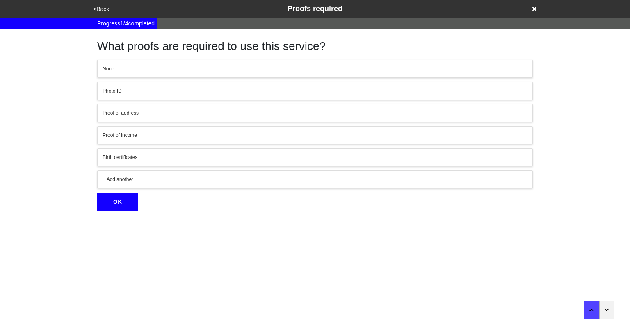
click at [213, 88] on div "Photo ID" at bounding box center [315, 90] width 425 height 7
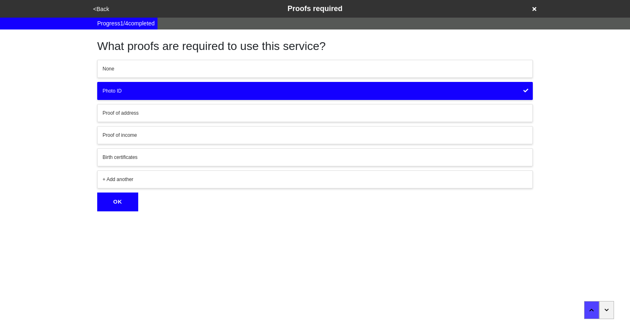
click at [155, 113] on div "Proof of address" at bounding box center [315, 112] width 425 height 7
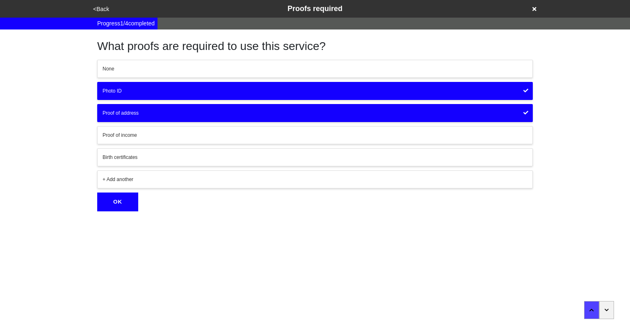
click at [147, 136] on div "Proof of income" at bounding box center [315, 135] width 425 height 7
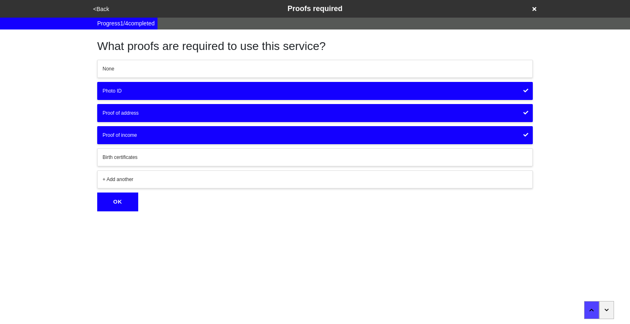
click at [116, 203] on button "OK" at bounding box center [117, 202] width 41 height 19
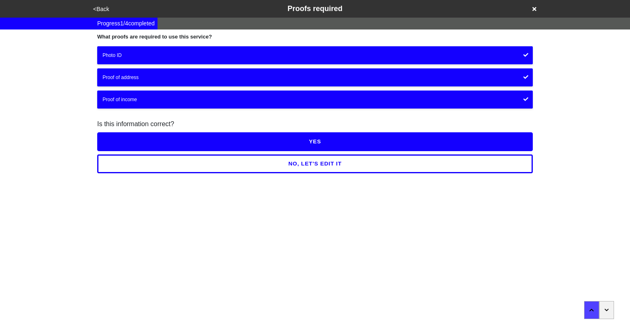
click at [307, 145] on button "YES" at bounding box center [314, 141] width 435 height 19
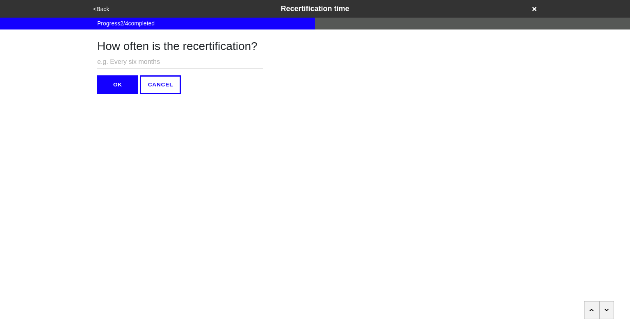
click at [605, 315] on button "button" at bounding box center [606, 310] width 15 height 18
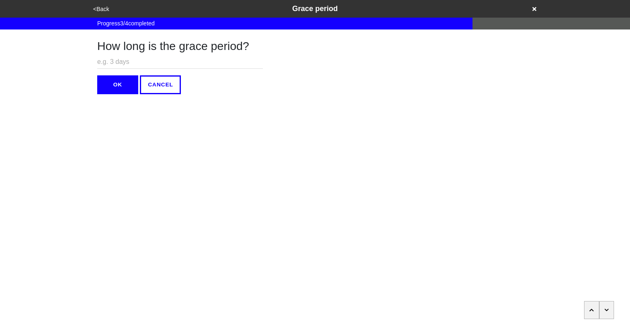
click at [590, 313] on icon "button" at bounding box center [591, 310] width 5 height 5
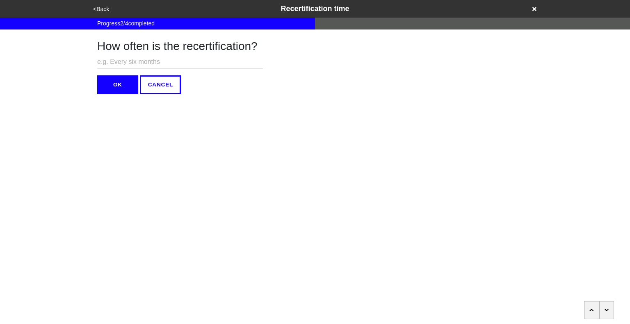
click at [103, 8] on button "<Back" at bounding box center [101, 9] width 21 height 9
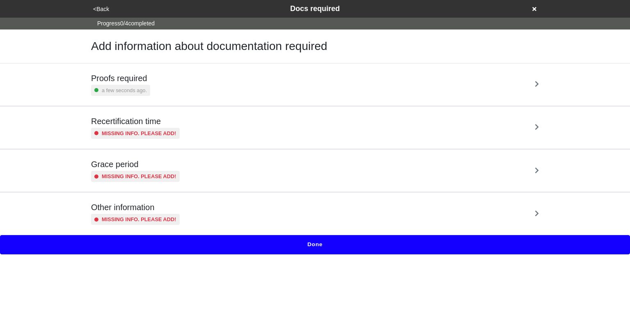
click at [217, 89] on div "Proofs required a few seconds ago." at bounding box center [315, 84] width 448 height 23
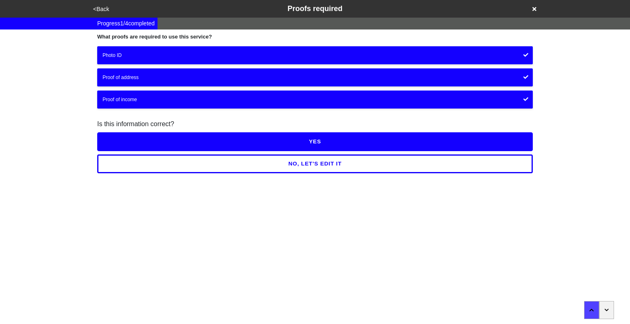
click at [351, 165] on button "NO, LET'S EDIT IT" at bounding box center [314, 164] width 435 height 19
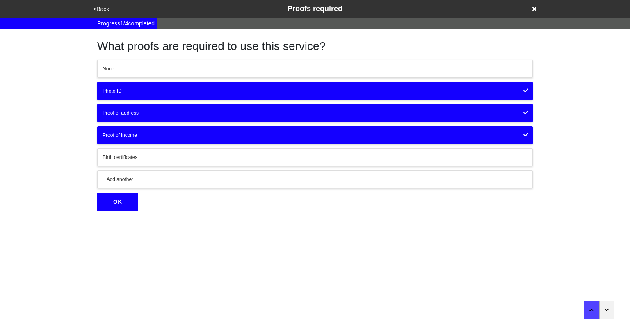
click at [330, 129] on button "Proof of income" at bounding box center [314, 135] width 435 height 18
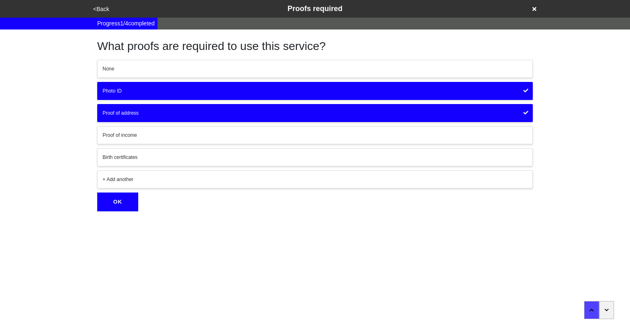
click at [121, 200] on button "OK" at bounding box center [117, 202] width 41 height 19
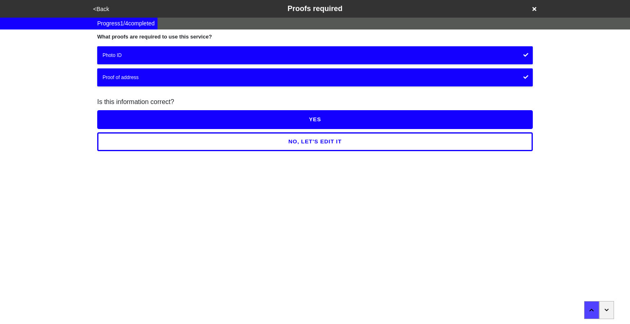
click at [299, 125] on button "YES" at bounding box center [314, 119] width 435 height 19
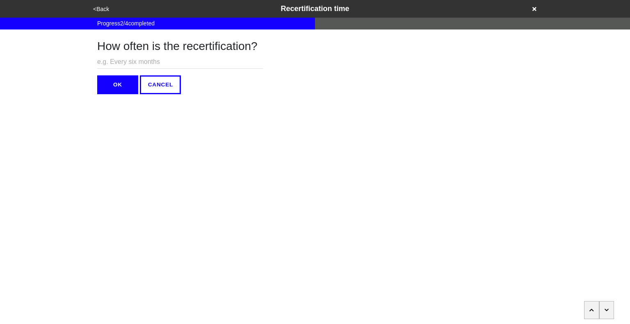
click at [605, 308] on icon "button" at bounding box center [606, 310] width 5 height 5
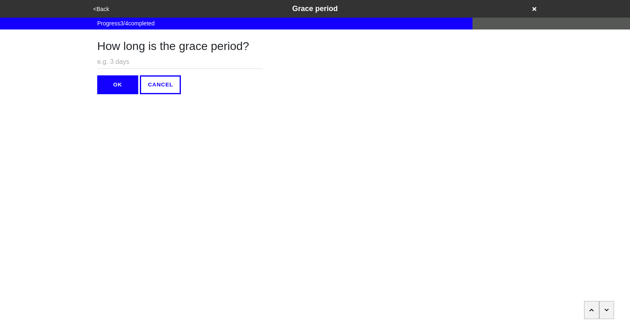
click at [605, 308] on icon "button" at bounding box center [606, 310] width 5 height 5
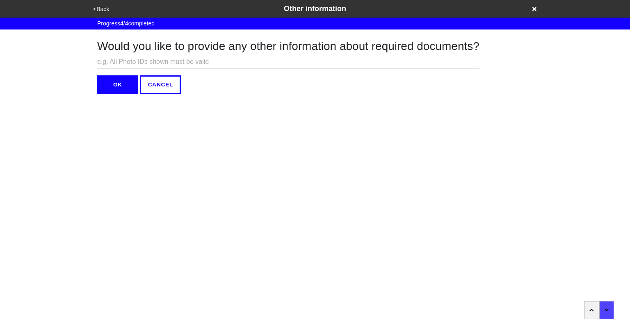
click at [112, 82] on button "OK" at bounding box center [117, 84] width 41 height 19
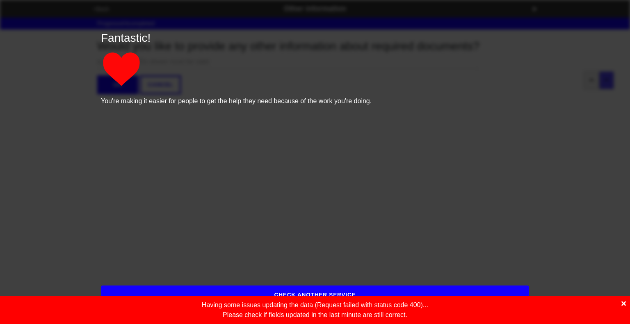
click at [622, 303] on icon at bounding box center [623, 304] width 5 height 5
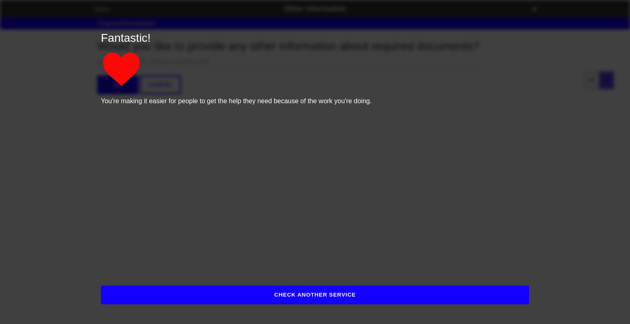
click at [430, 302] on button "CHECK ANOTHER SERVICE" at bounding box center [315, 295] width 428 height 19
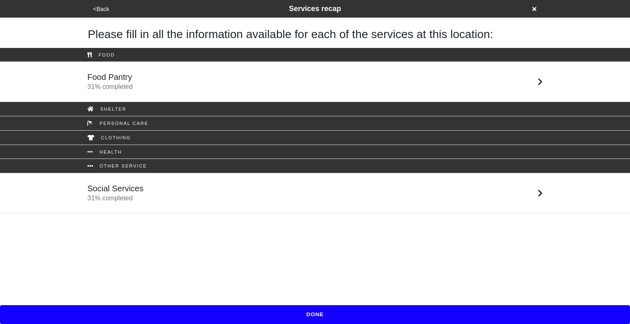
click at [182, 175] on link "Social Services 31 % completed" at bounding box center [315, 193] width 630 height 40
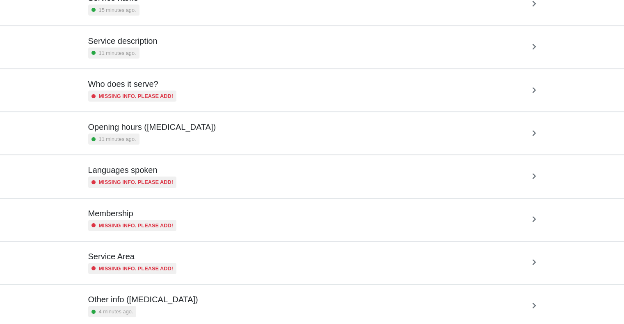
scroll to position [89, 0]
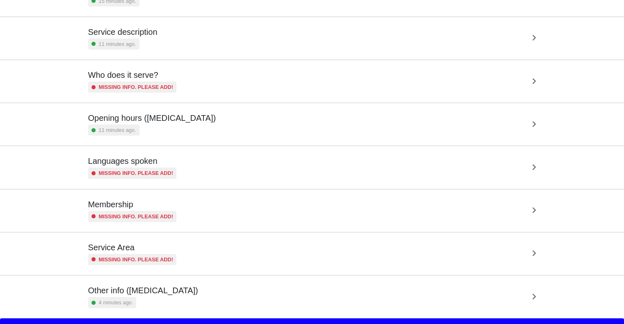
click at [190, 159] on div "Languages spoken Missing info. Please add!" at bounding box center [312, 167] width 448 height 23
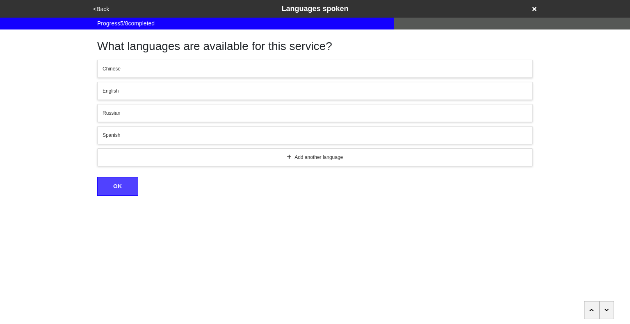
click at [141, 87] on div "English" at bounding box center [315, 90] width 425 height 7
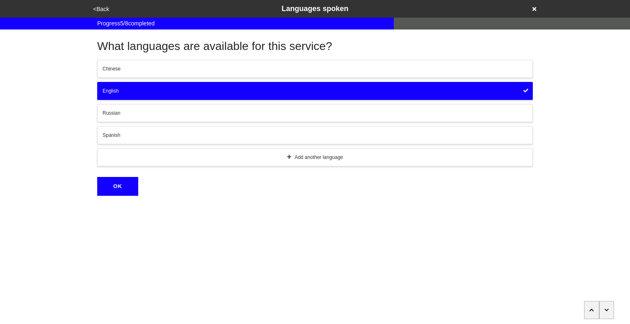
click at [128, 134] on div "Spanish" at bounding box center [315, 135] width 425 height 7
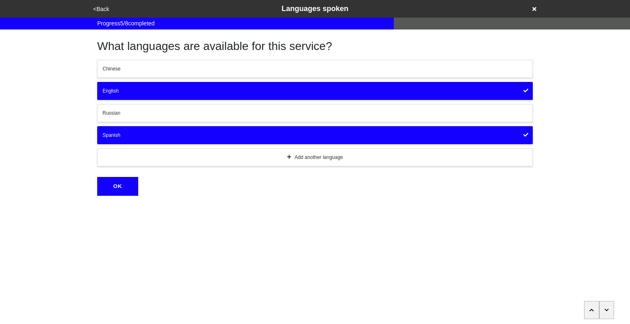
click at [118, 183] on button "OK" at bounding box center [117, 186] width 41 height 19
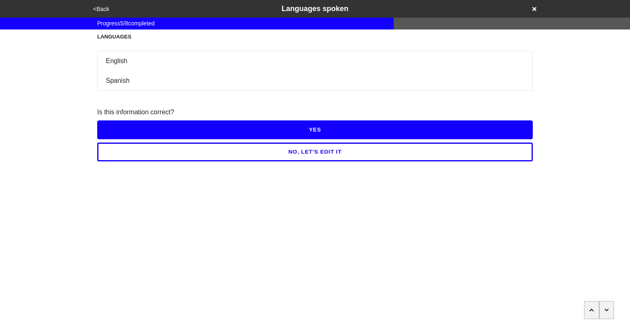
click at [287, 131] on button "YES" at bounding box center [314, 130] width 435 height 19
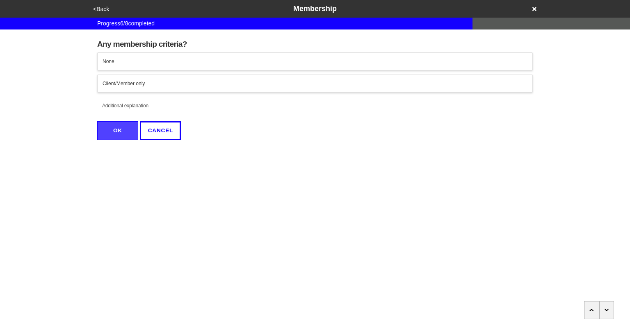
click at [599, 304] on button "button" at bounding box center [591, 310] width 15 height 18
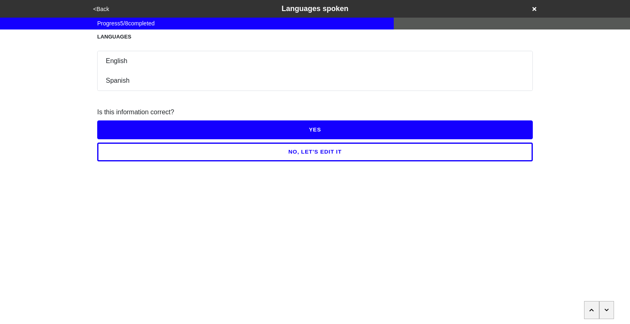
click at [607, 310] on icon "button" at bounding box center [606, 310] width 5 height 5
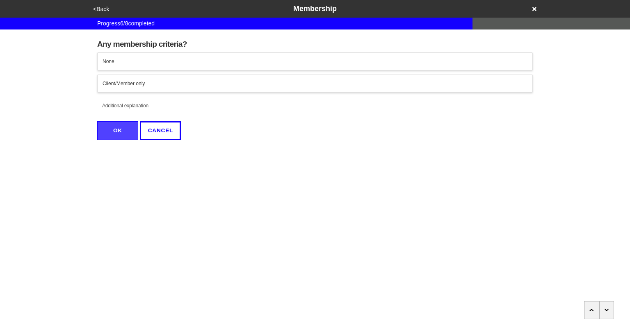
click at [607, 310] on icon "button" at bounding box center [606, 310] width 5 height 5
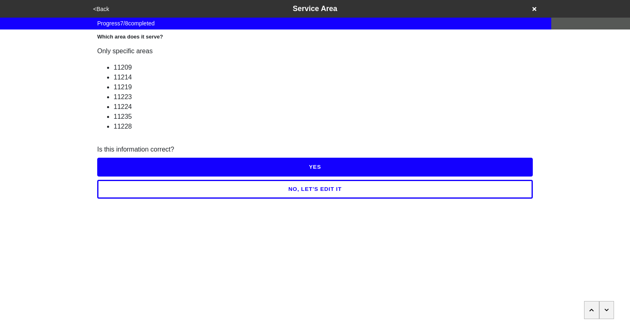
click at [607, 310] on icon "button" at bounding box center [606, 310] width 5 height 5
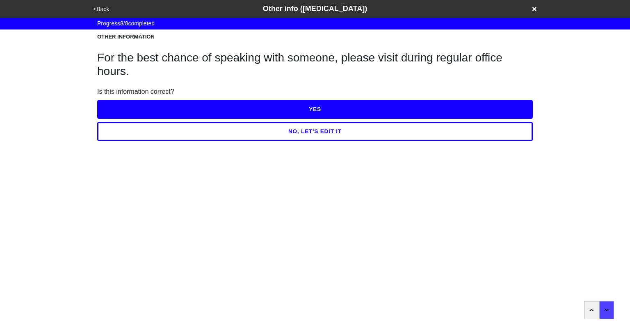
click at [316, 112] on button "YES" at bounding box center [314, 109] width 435 height 19
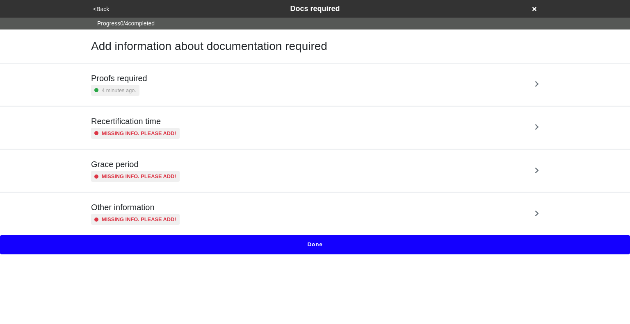
click at [320, 237] on button "Done" at bounding box center [315, 244] width 630 height 19
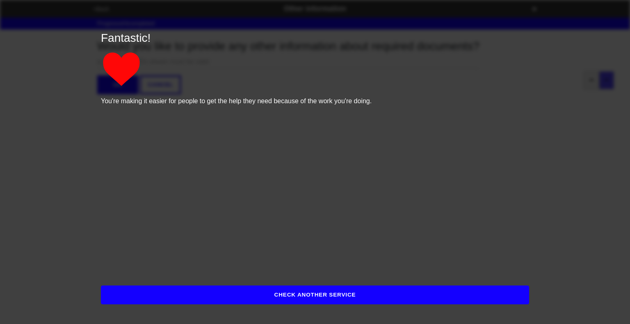
click at [325, 296] on button "CHECK ANOTHER SERVICE" at bounding box center [315, 295] width 428 height 19
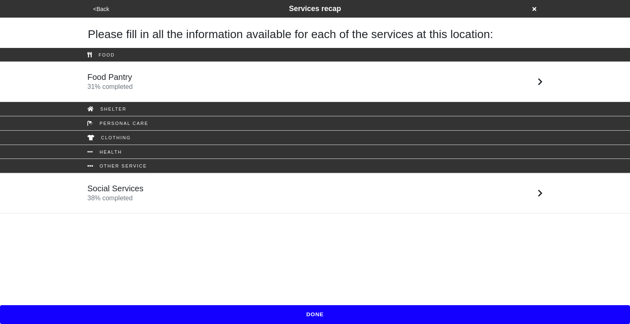
click at [98, 9] on button "<Back" at bounding box center [101, 9] width 21 height 9
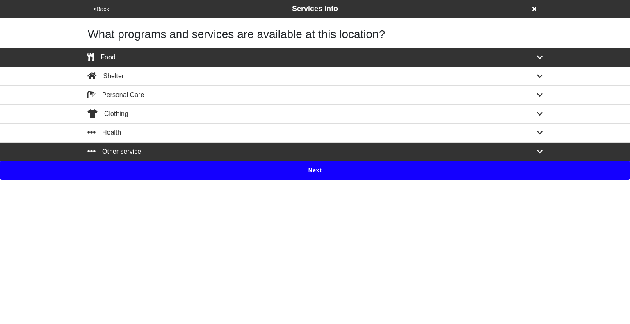
click at [98, 9] on button "<Back" at bounding box center [101, 9] width 21 height 9
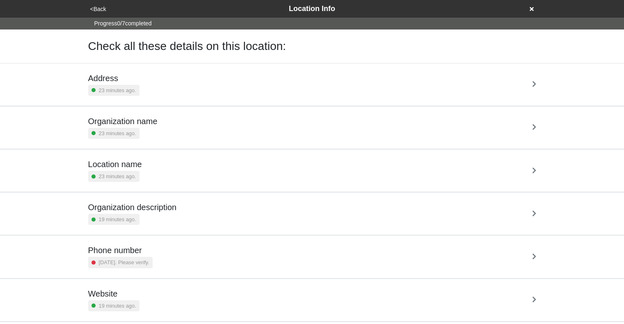
click at [259, 125] on div "Organization name 23 minutes ago." at bounding box center [312, 127] width 448 height 23
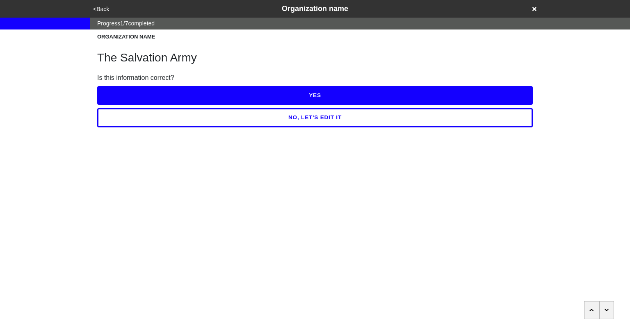
click at [259, 125] on button "NO, LET'S EDIT IT" at bounding box center [314, 117] width 435 height 19
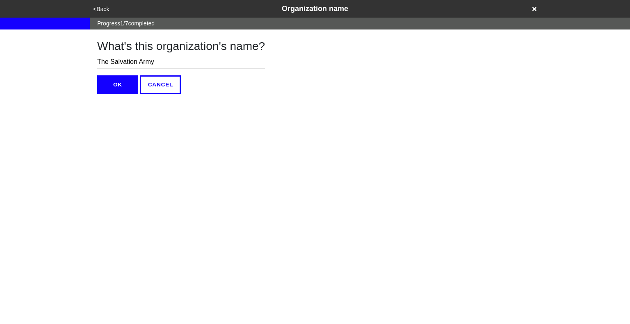
click at [182, 62] on input "The Salvation Army" at bounding box center [181, 62] width 168 height 14
